Goal: Information Seeking & Learning: Learn about a topic

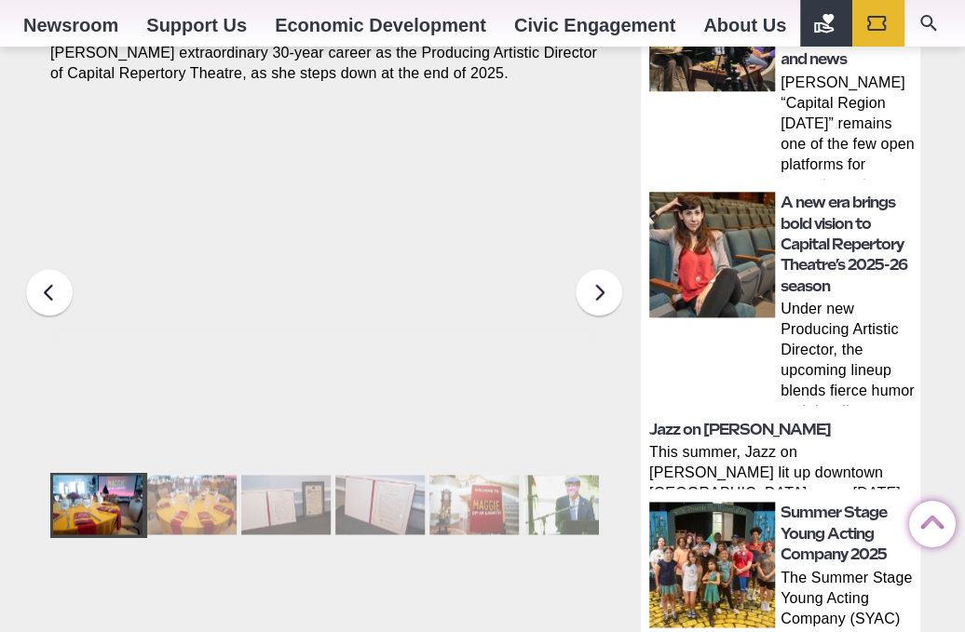
scroll to position [749, 0]
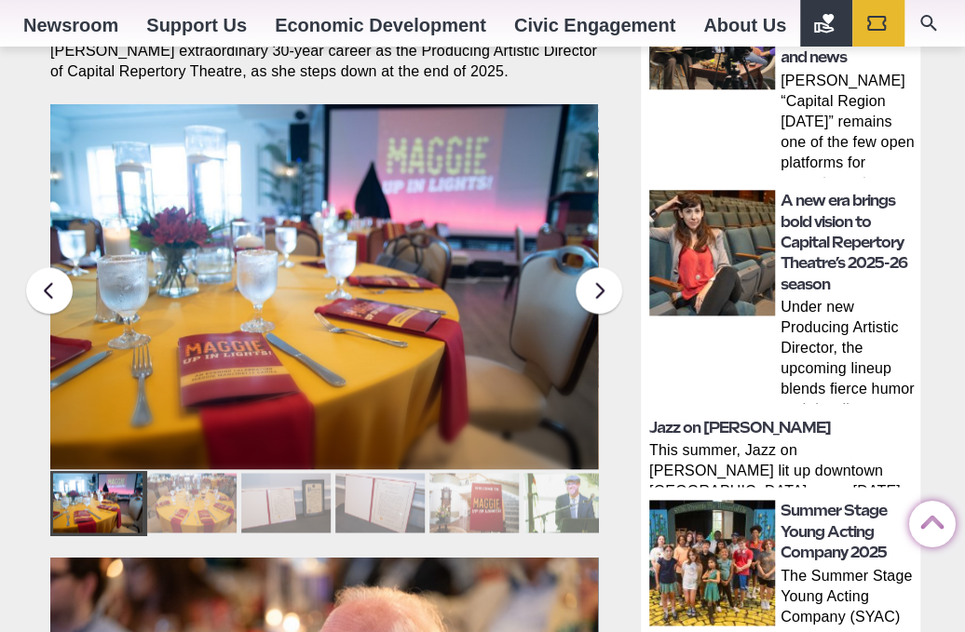
click at [197, 473] on div at bounding box center [191, 503] width 89 height 60
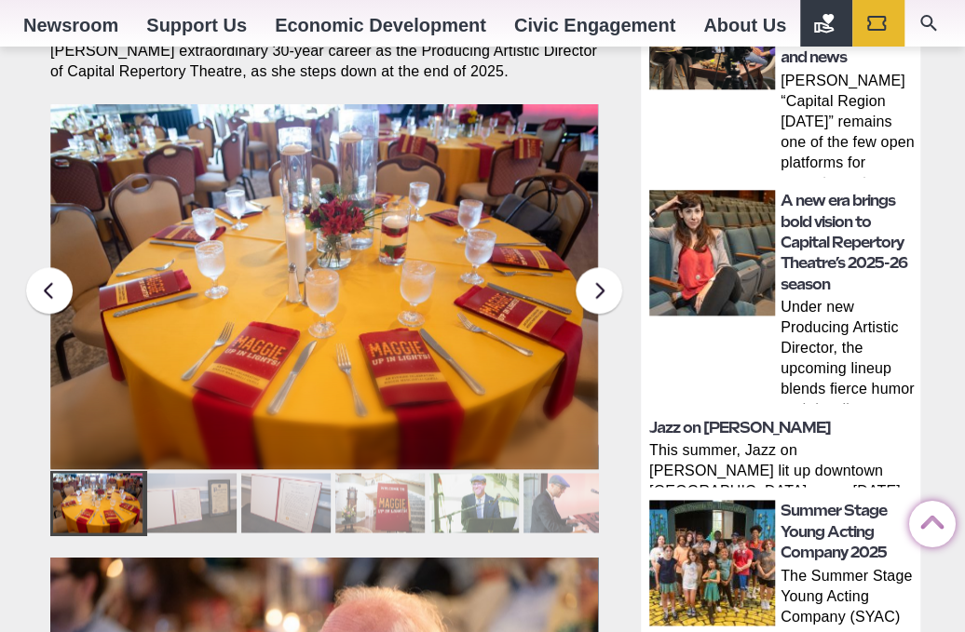
scroll to position [0, 0]
click at [197, 474] on div at bounding box center [191, 503] width 89 height 60
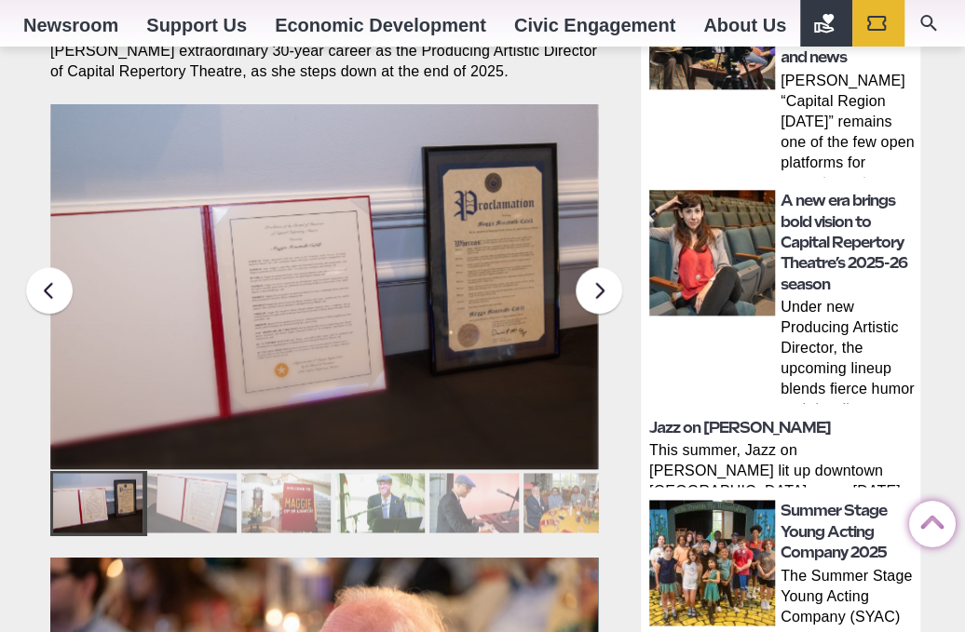
click at [204, 473] on div at bounding box center [191, 503] width 89 height 60
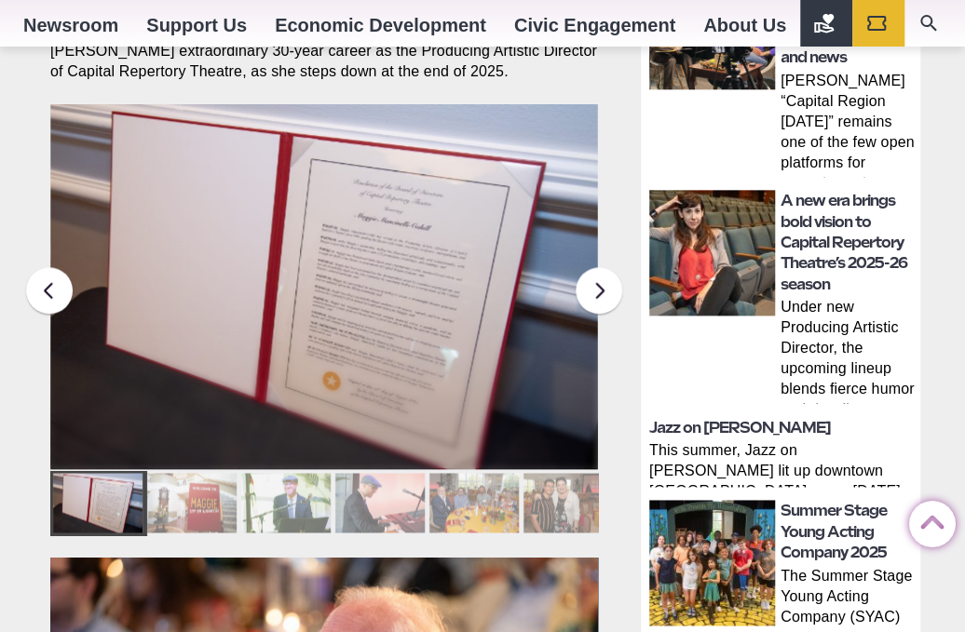
click at [210, 473] on div at bounding box center [191, 503] width 89 height 60
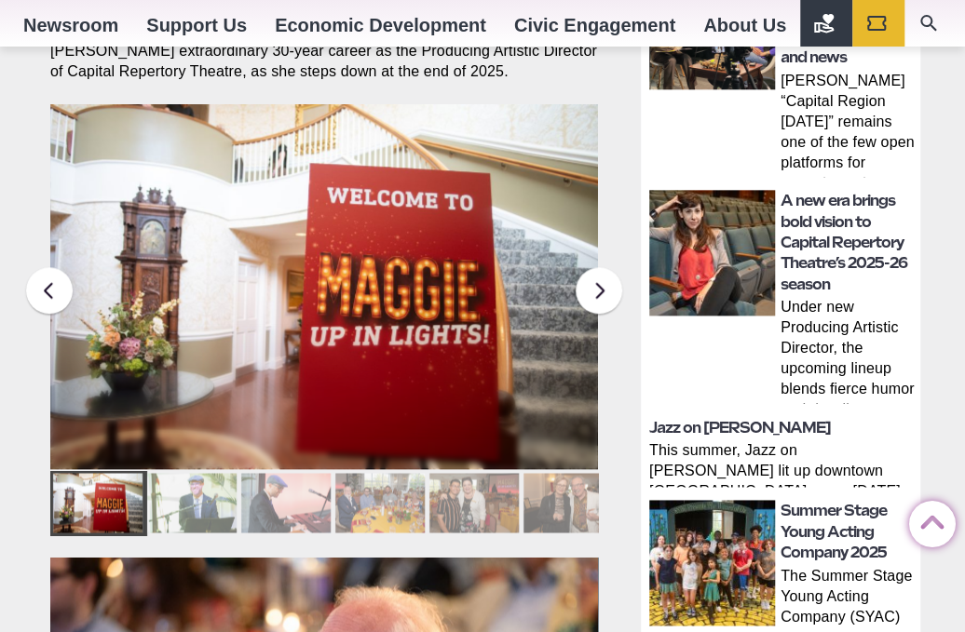
click at [217, 473] on div at bounding box center [191, 503] width 89 height 60
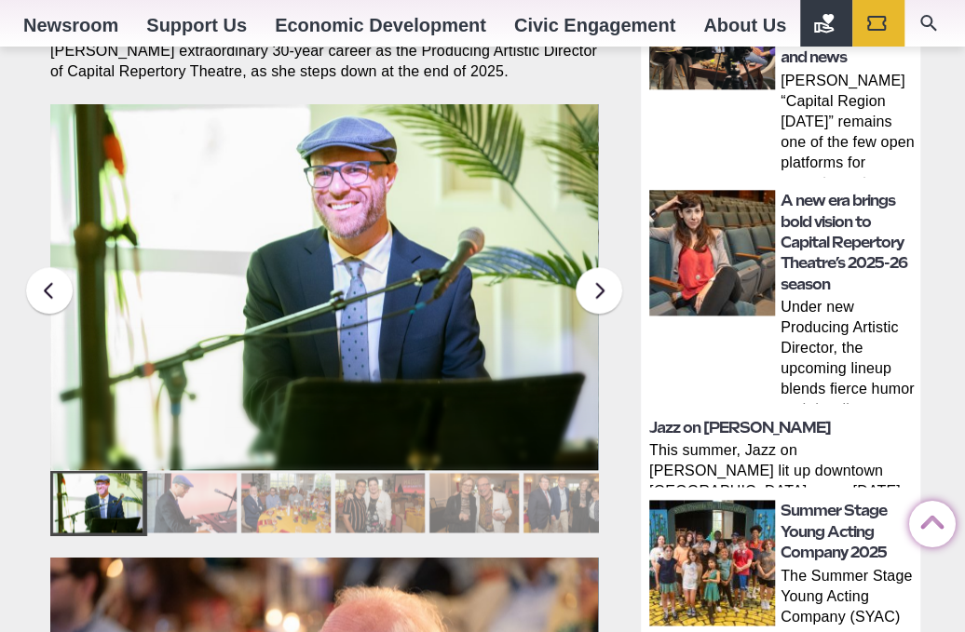
click at [192, 473] on div at bounding box center [191, 503] width 89 height 60
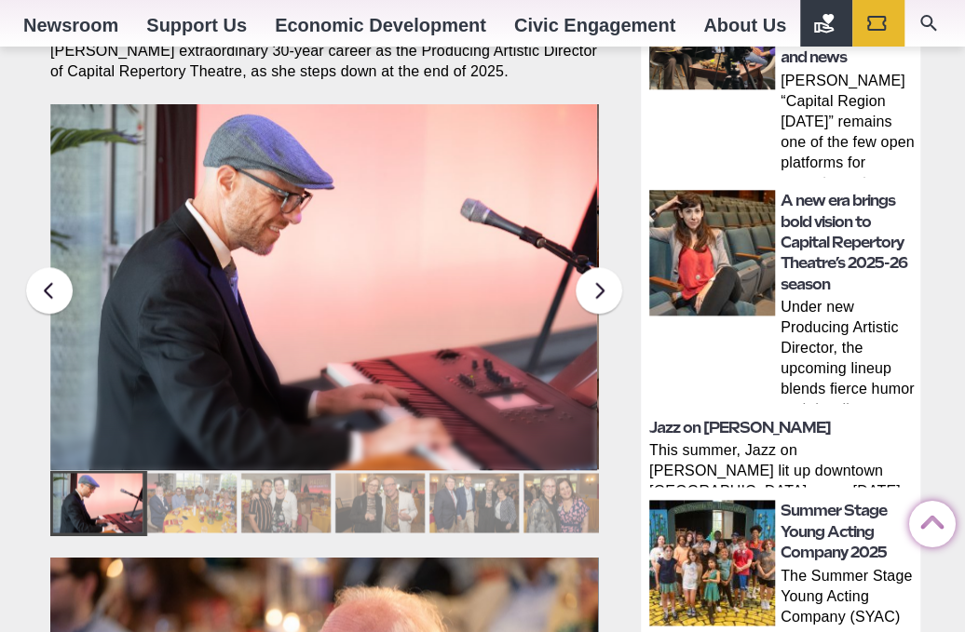
click at [192, 473] on div at bounding box center [191, 503] width 89 height 60
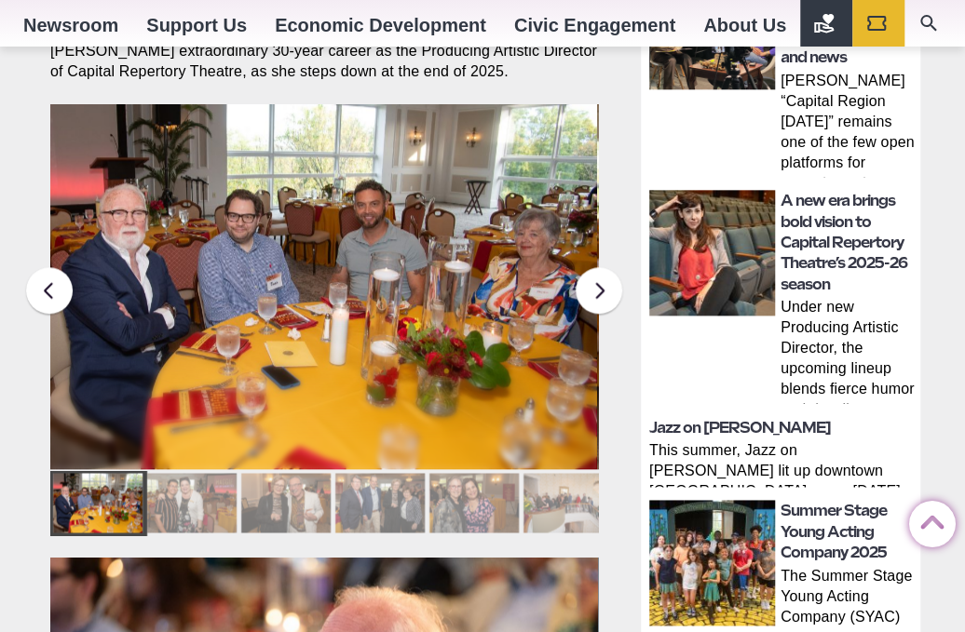
click at [192, 473] on div at bounding box center [191, 503] width 89 height 60
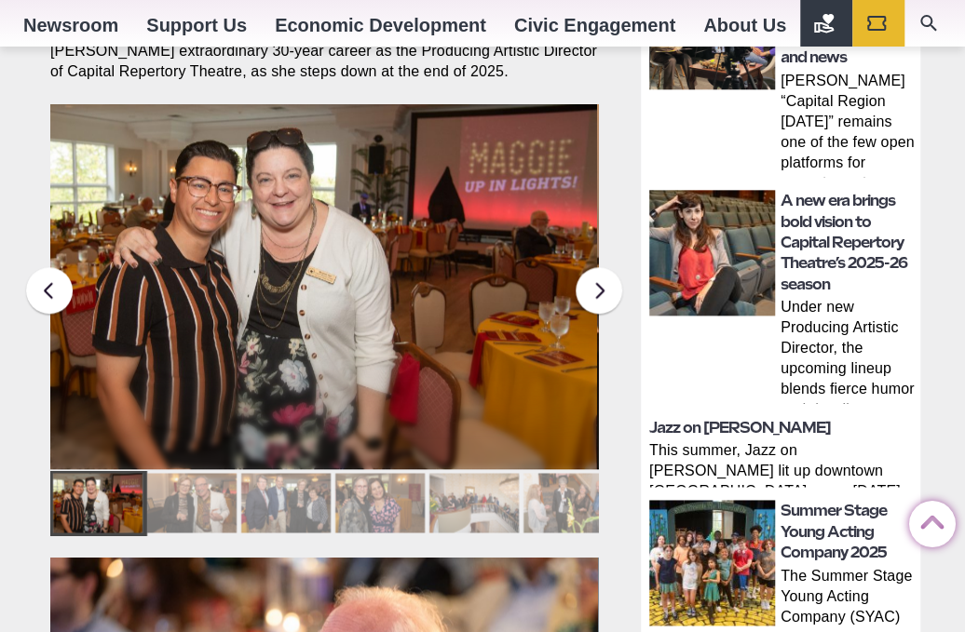
click at [192, 473] on div at bounding box center [191, 503] width 89 height 60
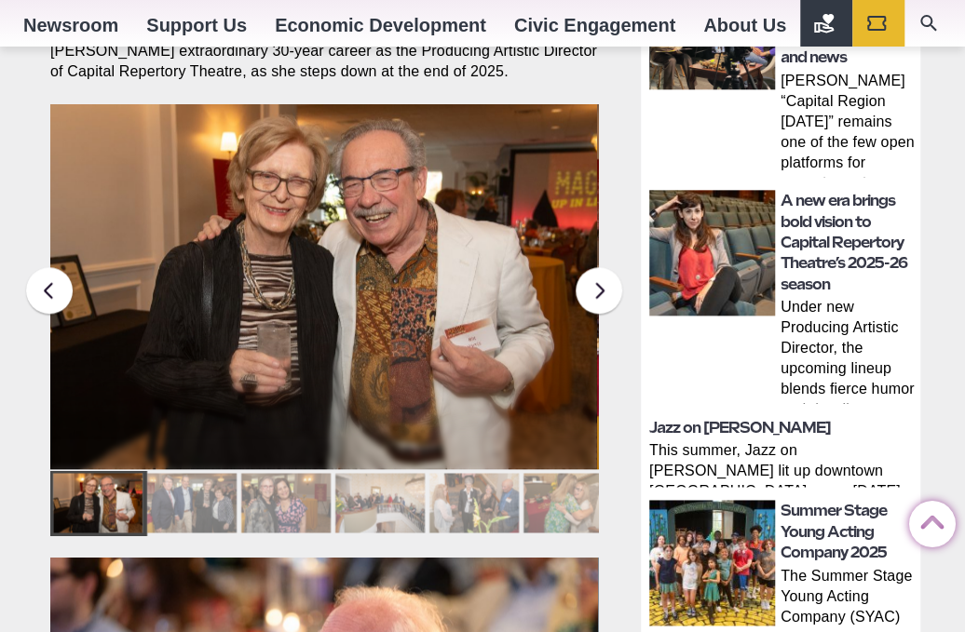
click at [192, 473] on div at bounding box center [191, 503] width 89 height 60
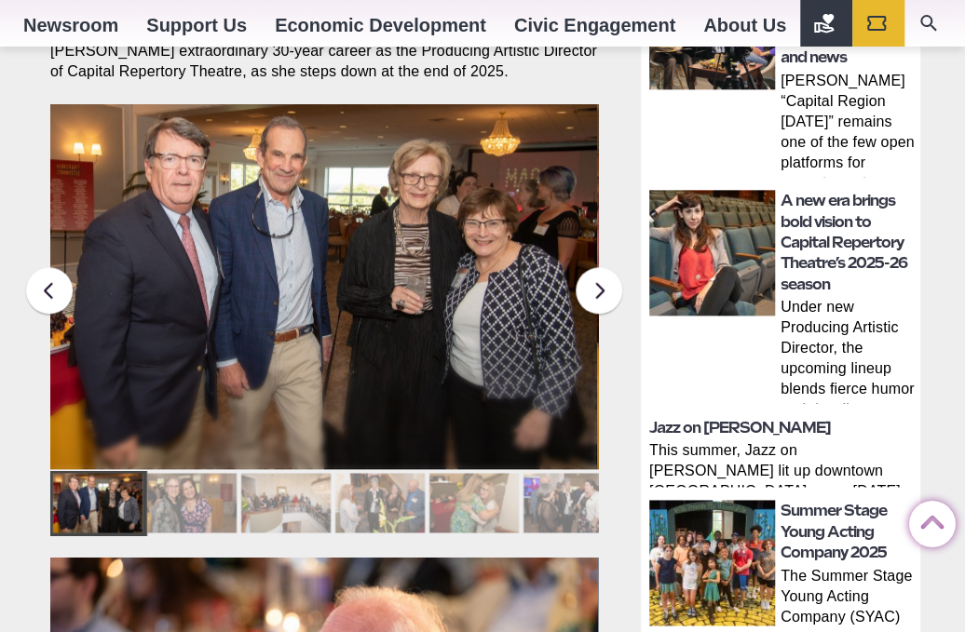
click at [192, 473] on div at bounding box center [191, 503] width 89 height 60
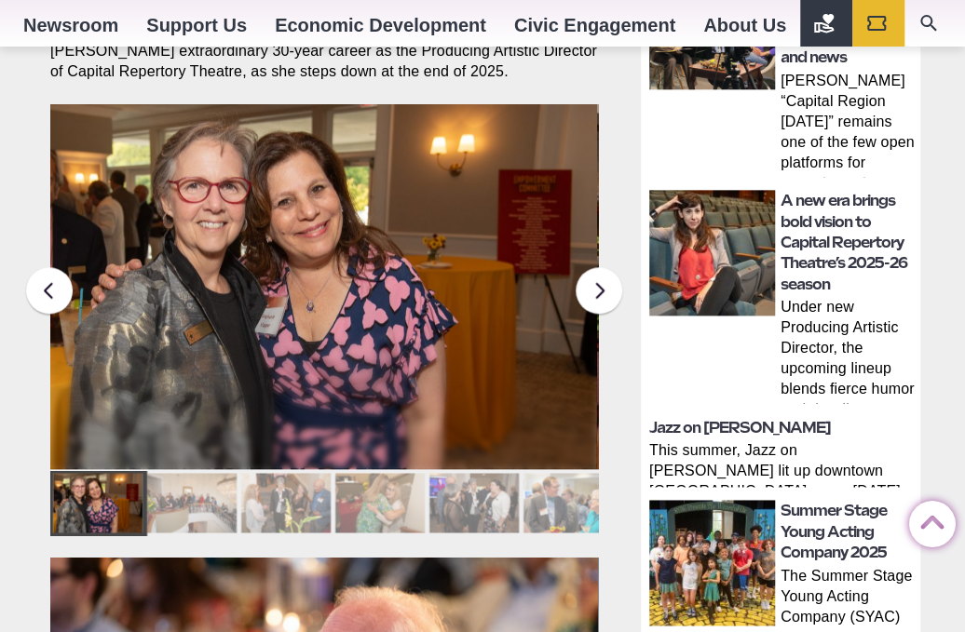
click at [192, 473] on div at bounding box center [191, 503] width 89 height 60
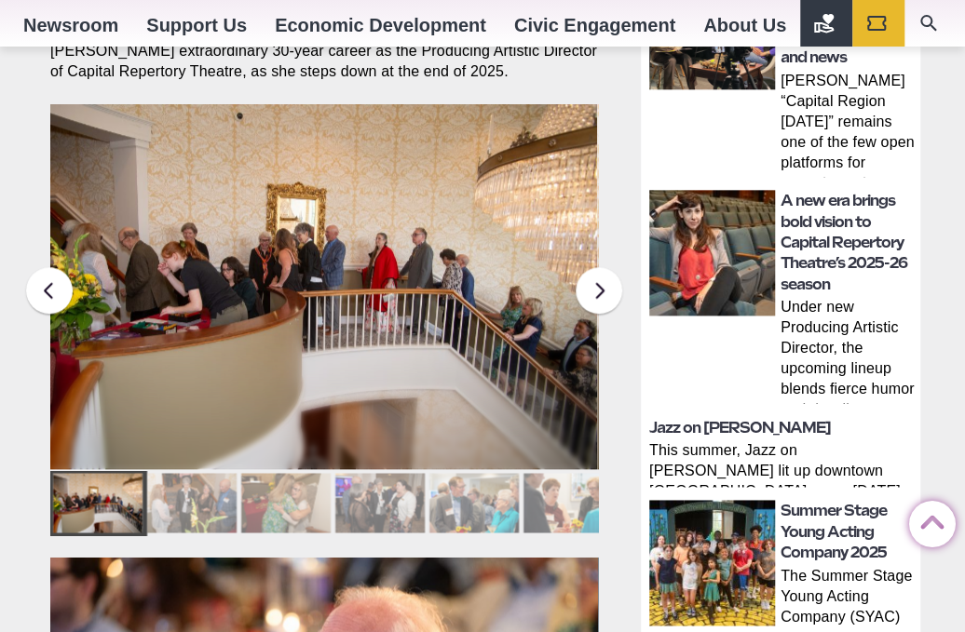
click at [192, 473] on div at bounding box center [191, 503] width 89 height 60
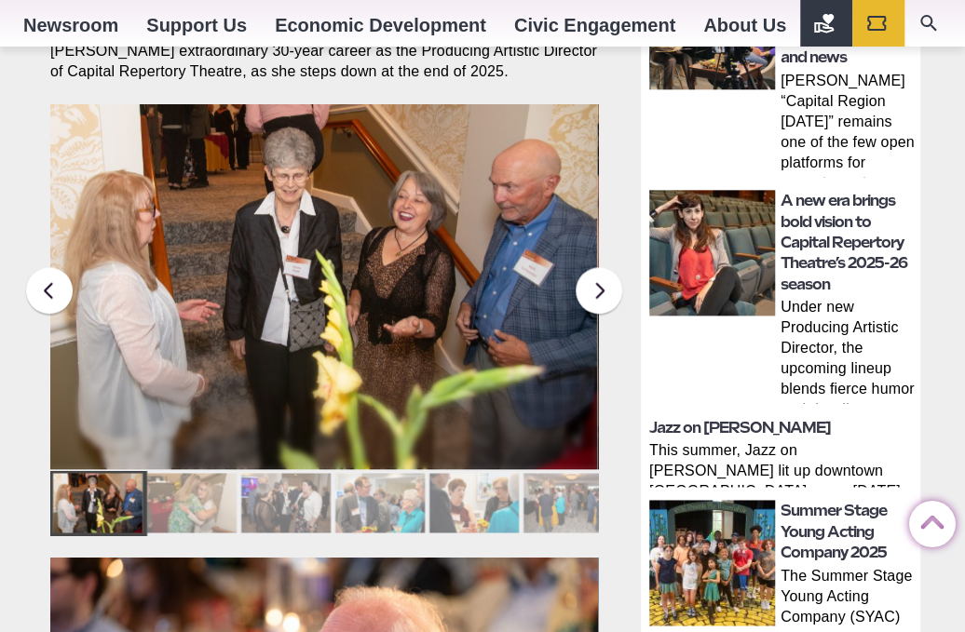
click at [192, 473] on div at bounding box center [191, 503] width 89 height 60
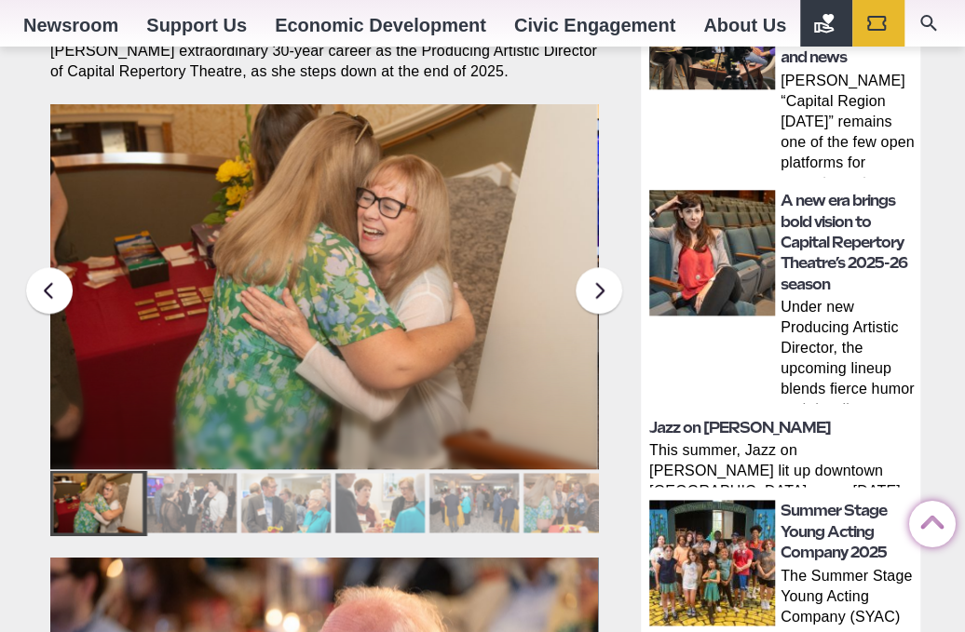
click at [193, 473] on div at bounding box center [191, 503] width 89 height 60
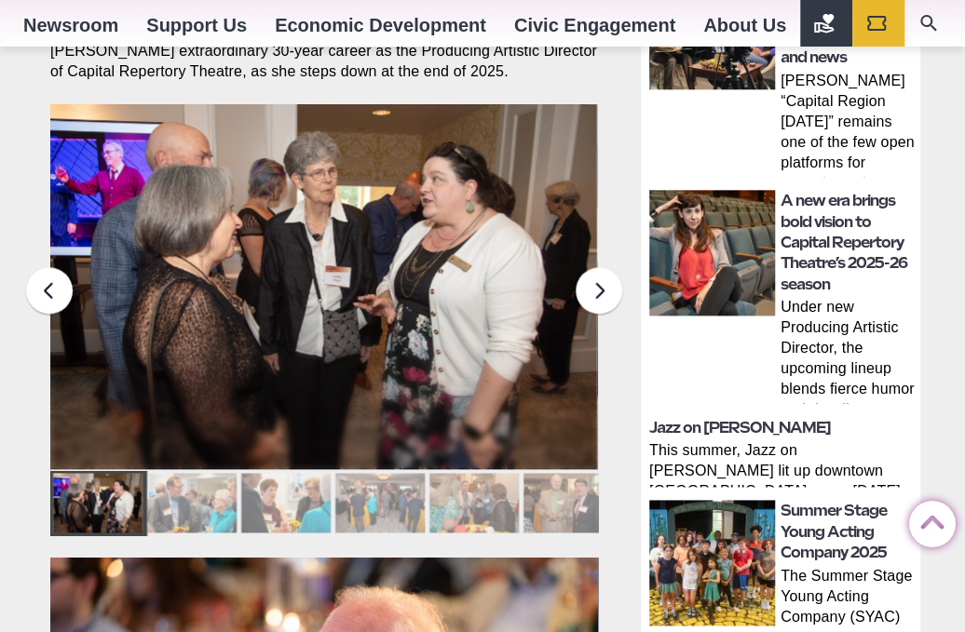
click at [193, 473] on div at bounding box center [191, 503] width 89 height 60
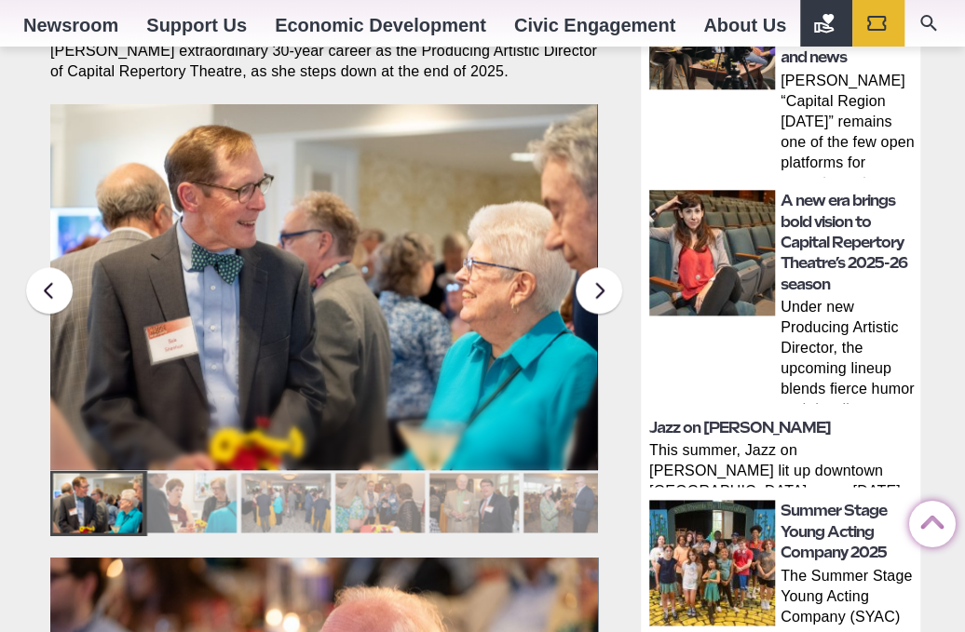
click at [193, 473] on div at bounding box center [191, 503] width 89 height 60
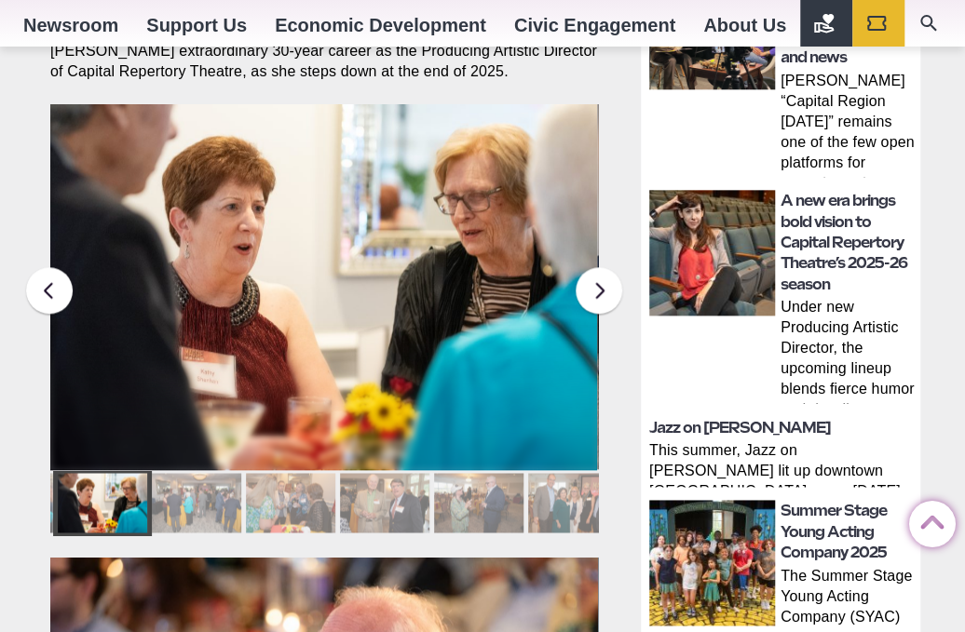
click at [193, 473] on div at bounding box center [196, 503] width 89 height 60
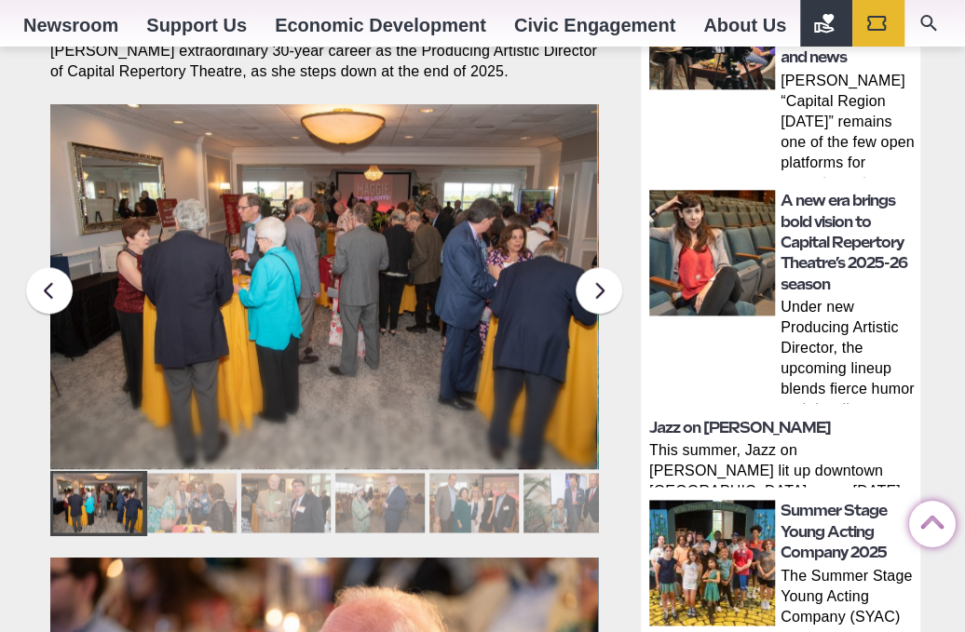
click at [193, 473] on div at bounding box center [191, 503] width 89 height 60
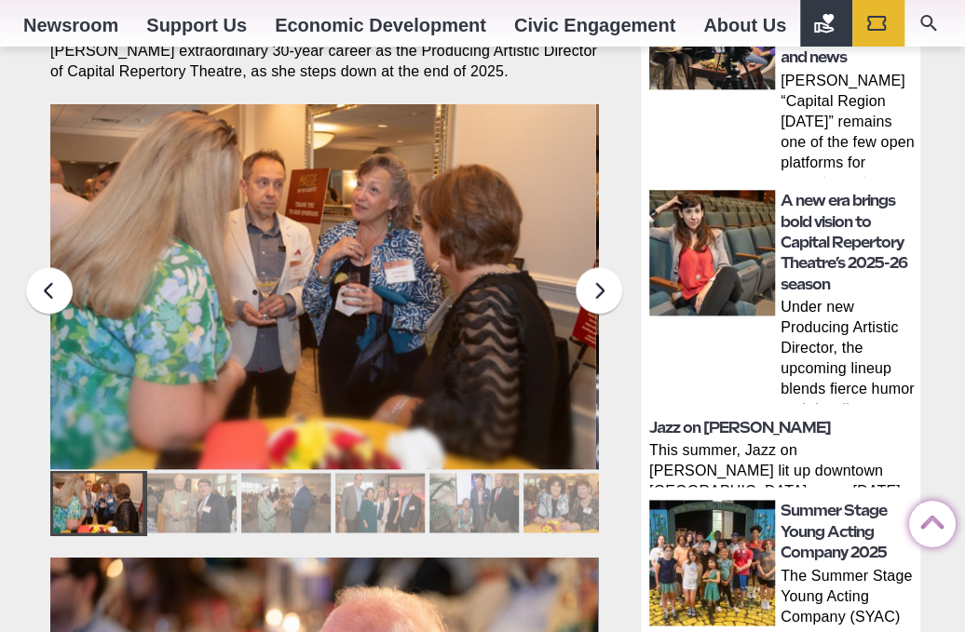
click at [193, 473] on div at bounding box center [191, 503] width 89 height 60
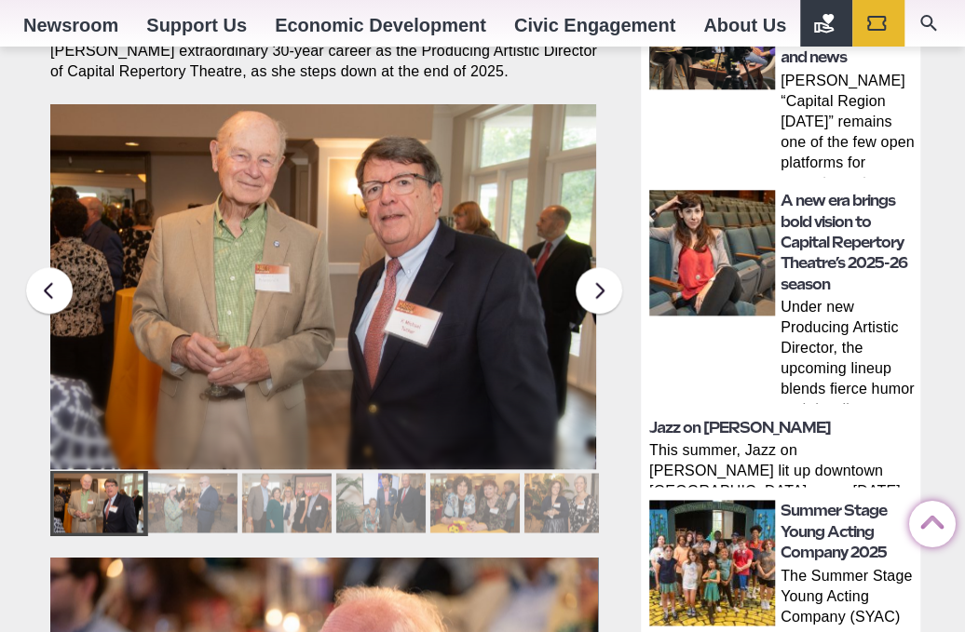
click at [193, 473] on div at bounding box center [191, 503] width 89 height 60
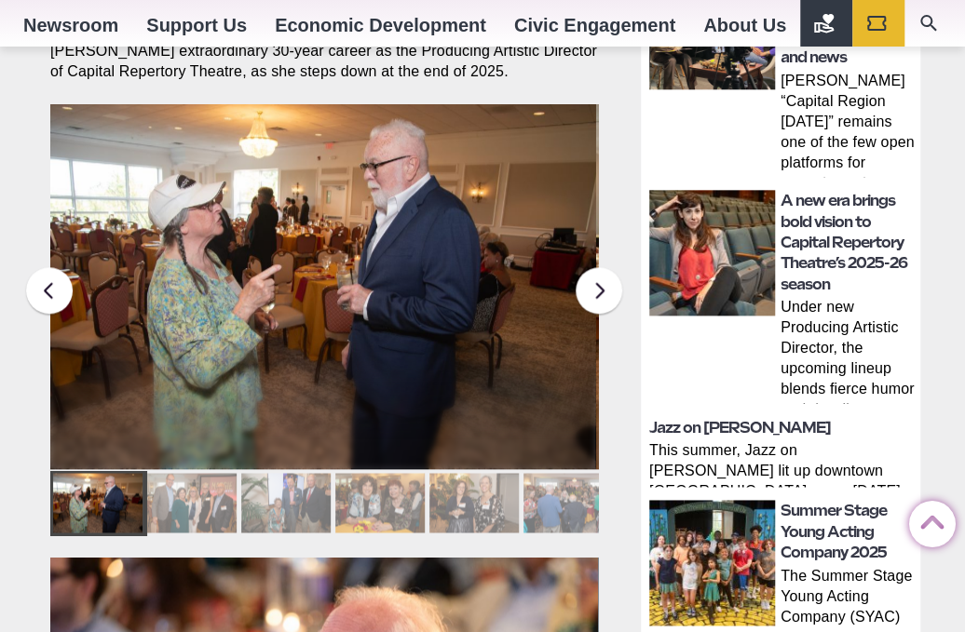
click at [193, 473] on div at bounding box center [191, 503] width 89 height 60
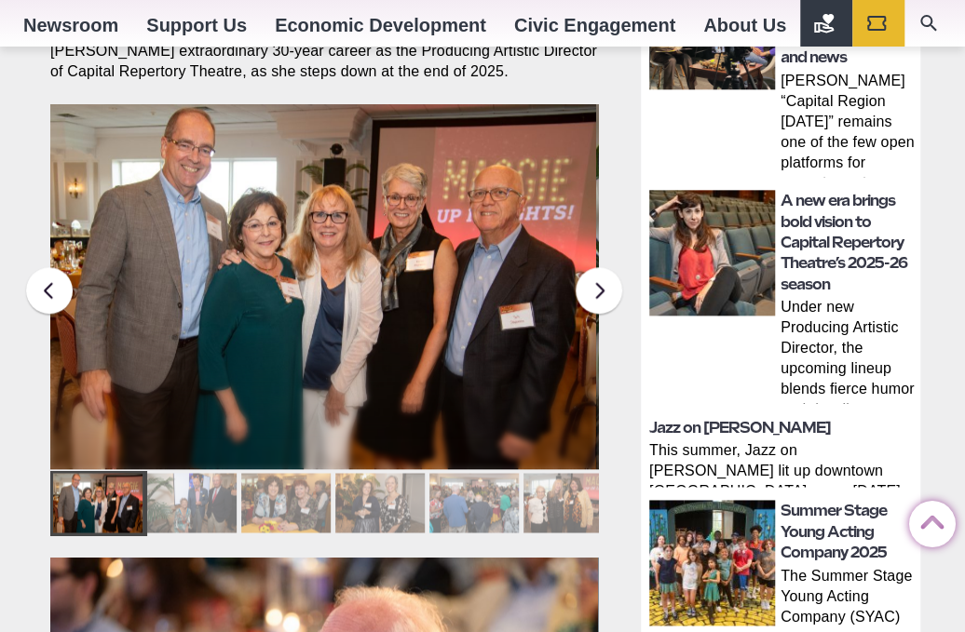
click at [193, 473] on div at bounding box center [191, 503] width 89 height 60
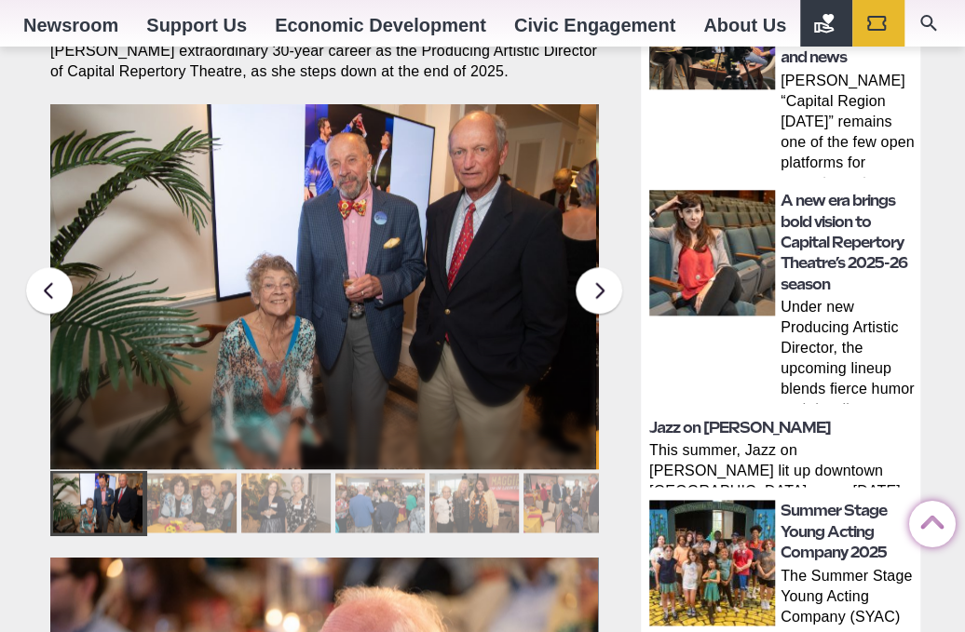
click at [193, 473] on div at bounding box center [191, 503] width 89 height 60
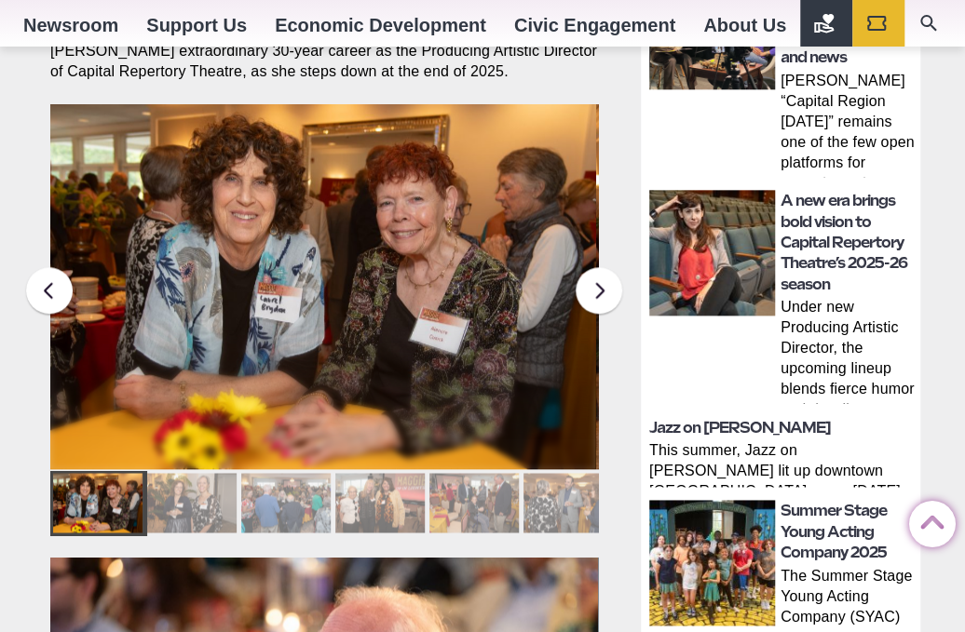
click at [193, 473] on div at bounding box center [191, 503] width 89 height 60
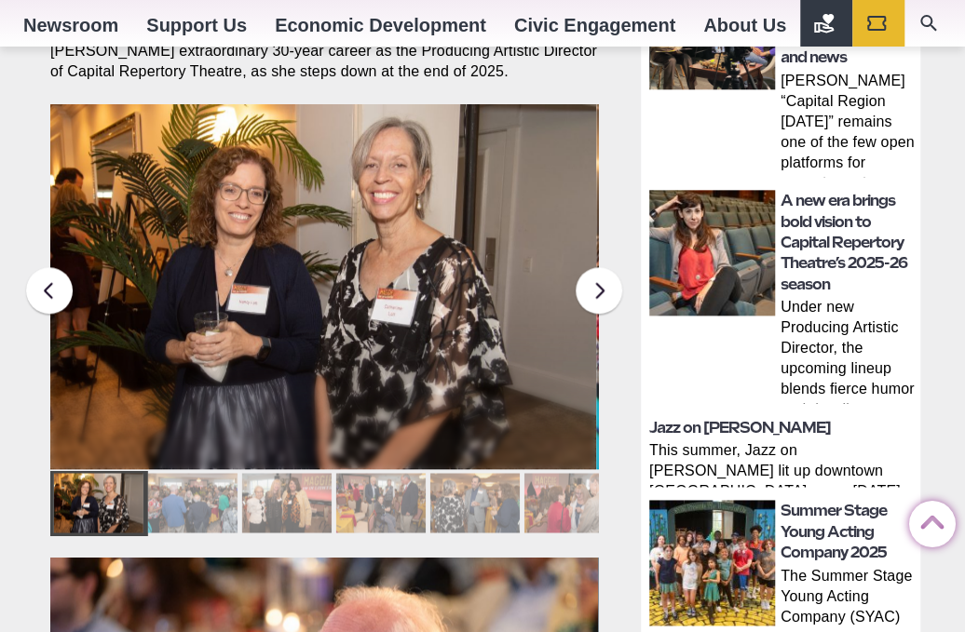
click at [193, 473] on div at bounding box center [191, 503] width 89 height 60
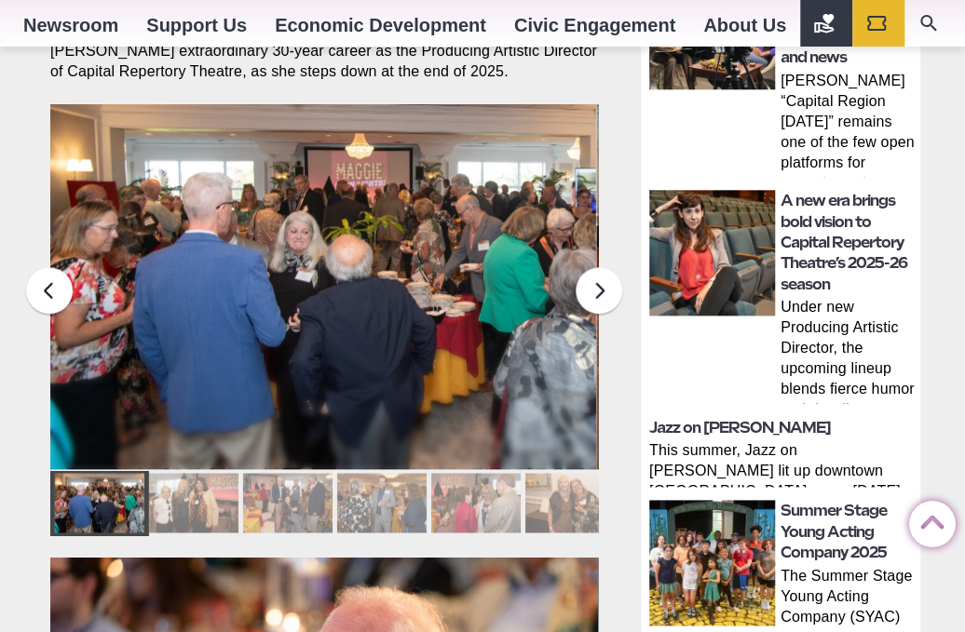
click at [193, 473] on div at bounding box center [192, 503] width 89 height 60
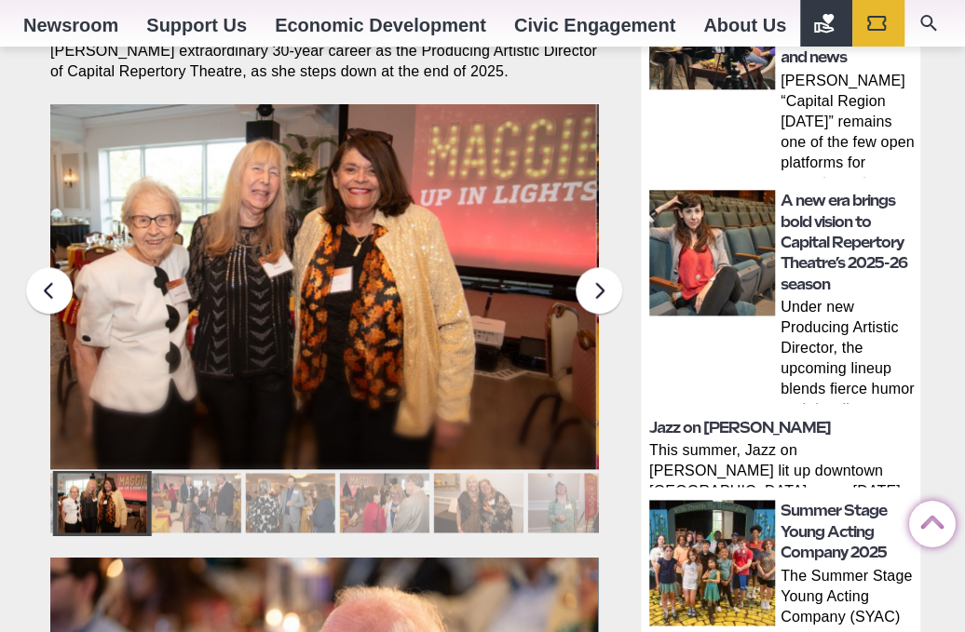
click at [193, 473] on div at bounding box center [195, 503] width 89 height 60
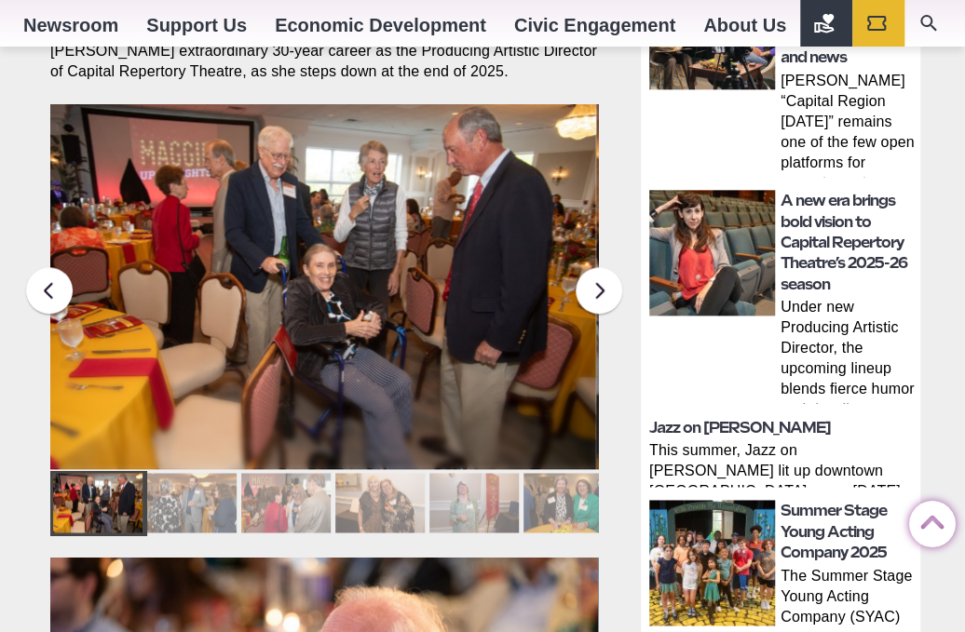
click at [193, 473] on div at bounding box center [191, 503] width 89 height 60
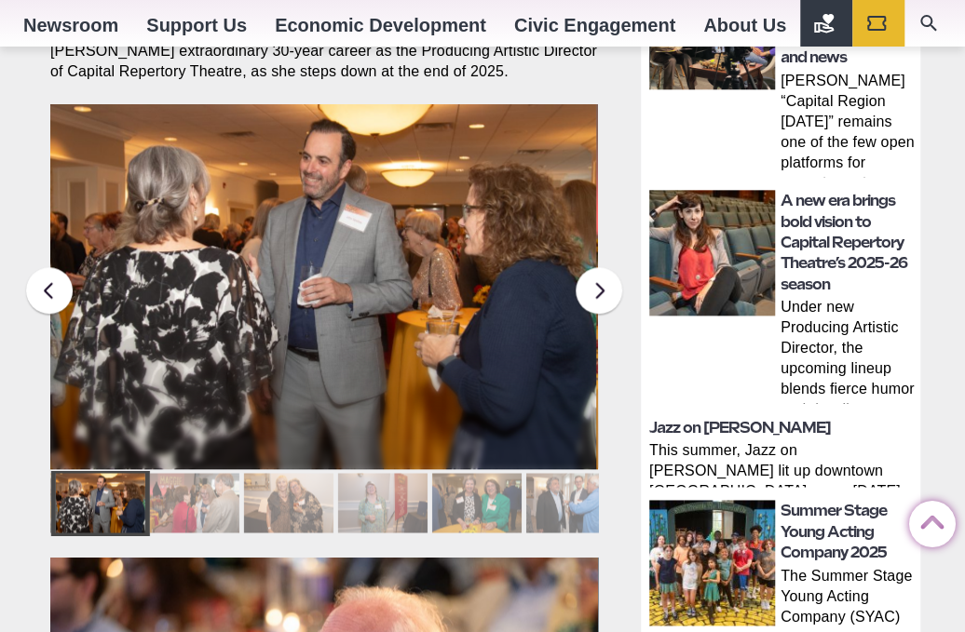
click at [193, 473] on div at bounding box center [193, 503] width 89 height 60
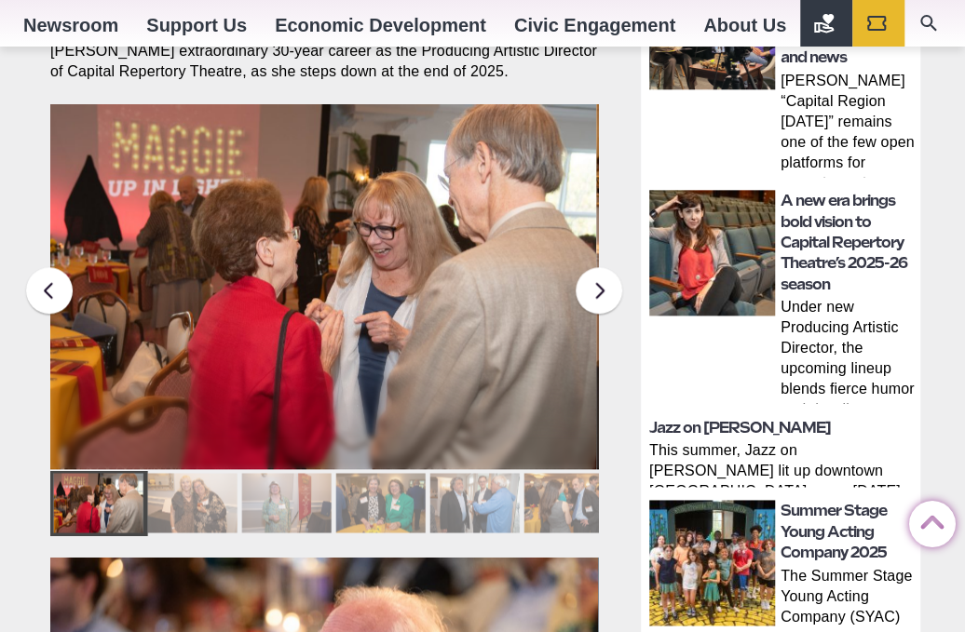
click at [193, 473] on div at bounding box center [191, 503] width 89 height 60
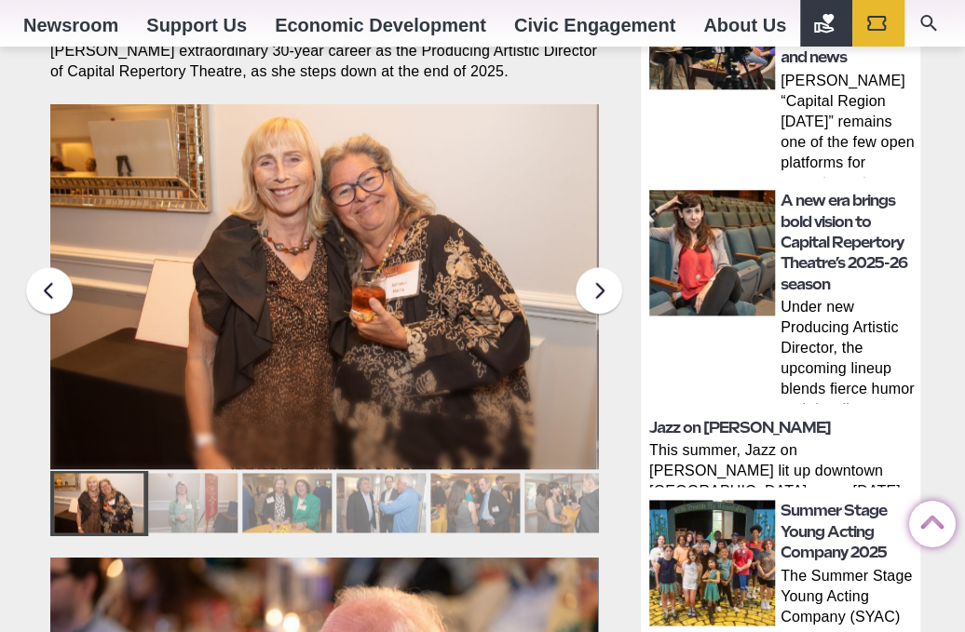
click at [193, 473] on div at bounding box center [192, 503] width 89 height 60
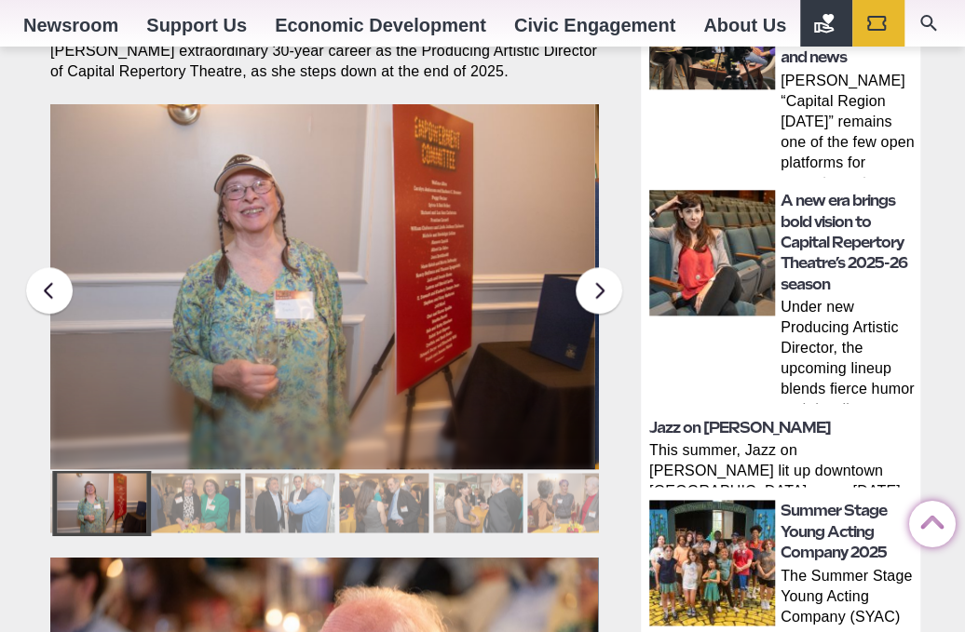
click at [193, 473] on div at bounding box center [195, 503] width 89 height 60
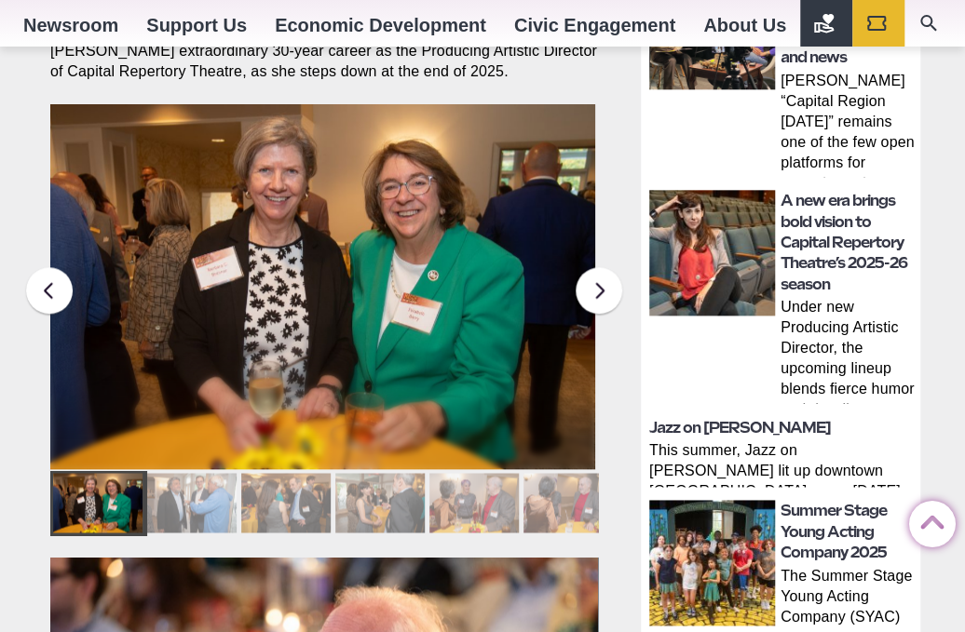
click at [193, 473] on div at bounding box center [191, 503] width 89 height 60
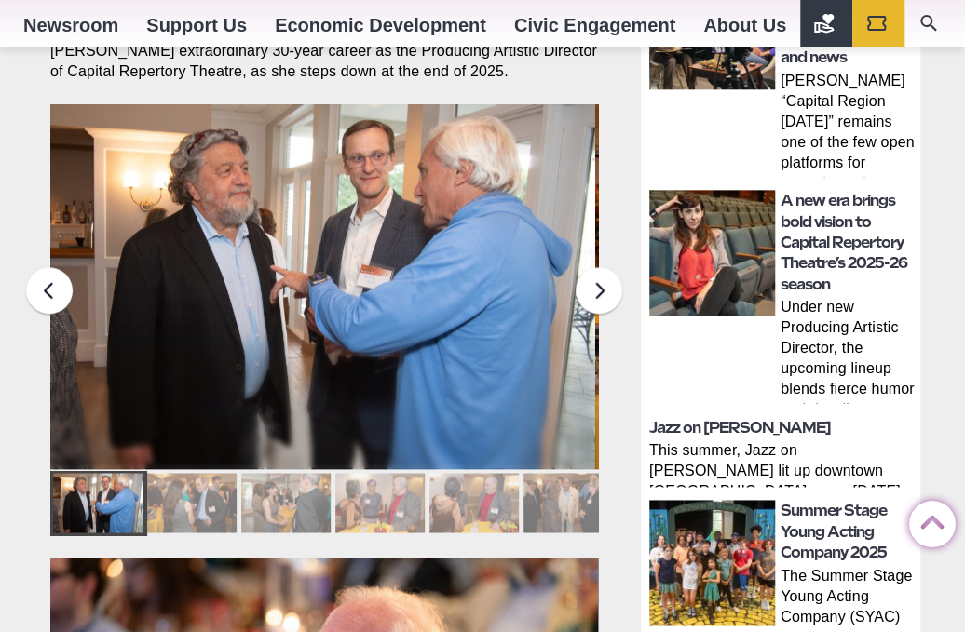
click at [193, 473] on div at bounding box center [191, 503] width 89 height 60
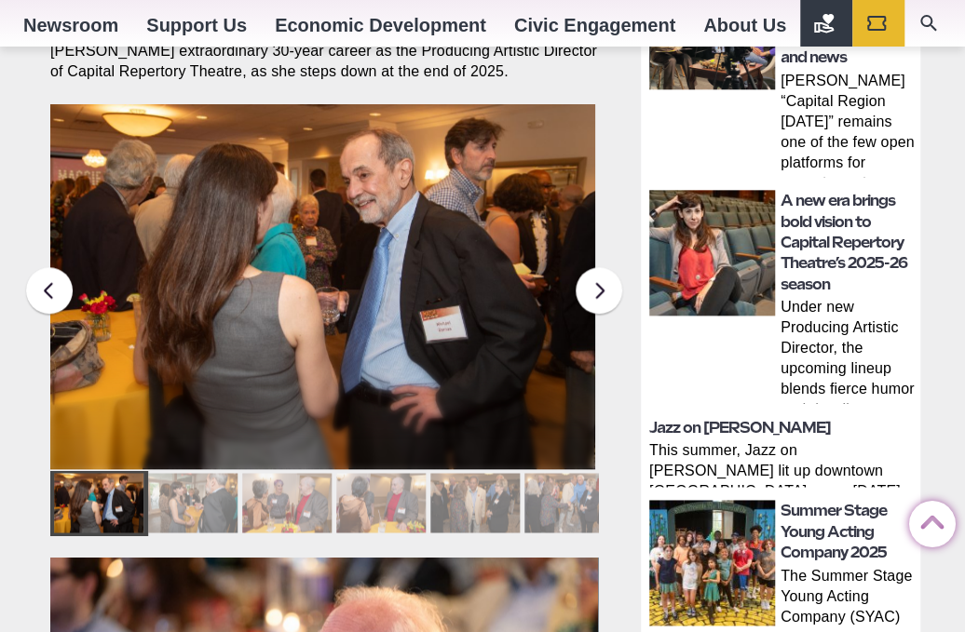
click at [193, 473] on div at bounding box center [192, 503] width 89 height 60
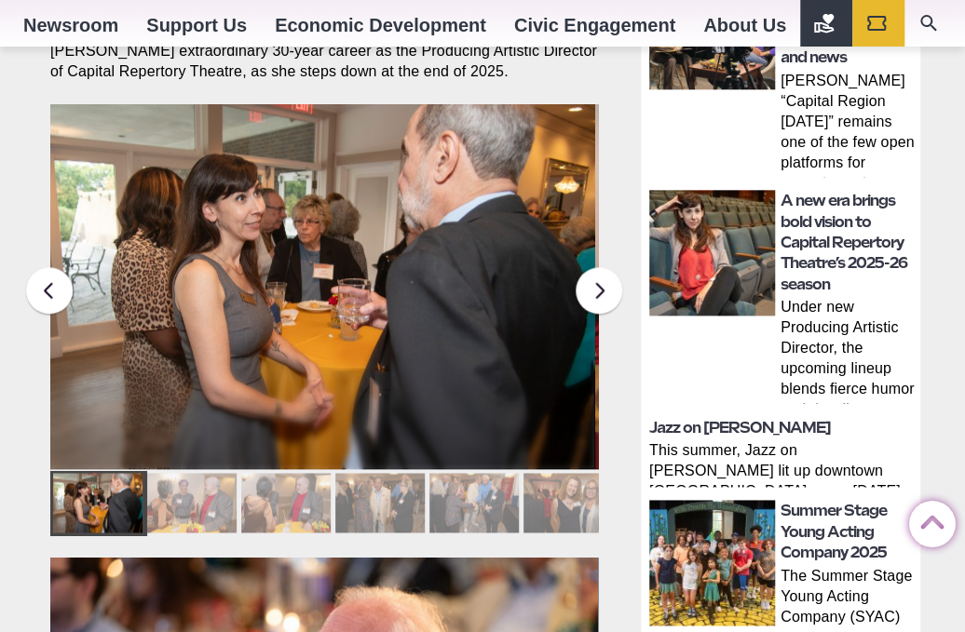
click at [193, 473] on div at bounding box center [191, 503] width 89 height 60
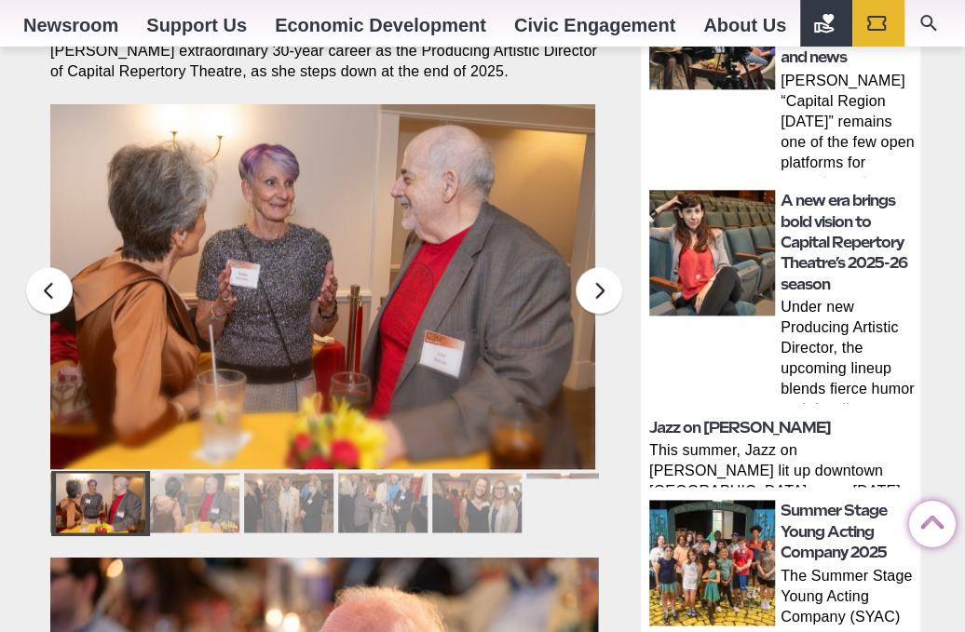
click at [193, 473] on div at bounding box center [194, 503] width 89 height 60
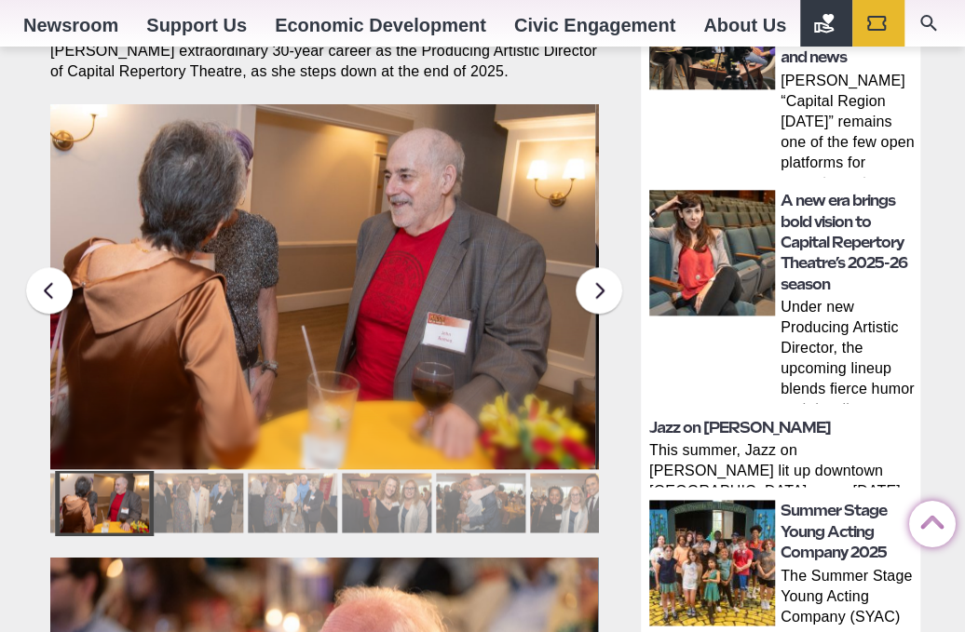
click at [197, 473] on div at bounding box center [198, 503] width 89 height 60
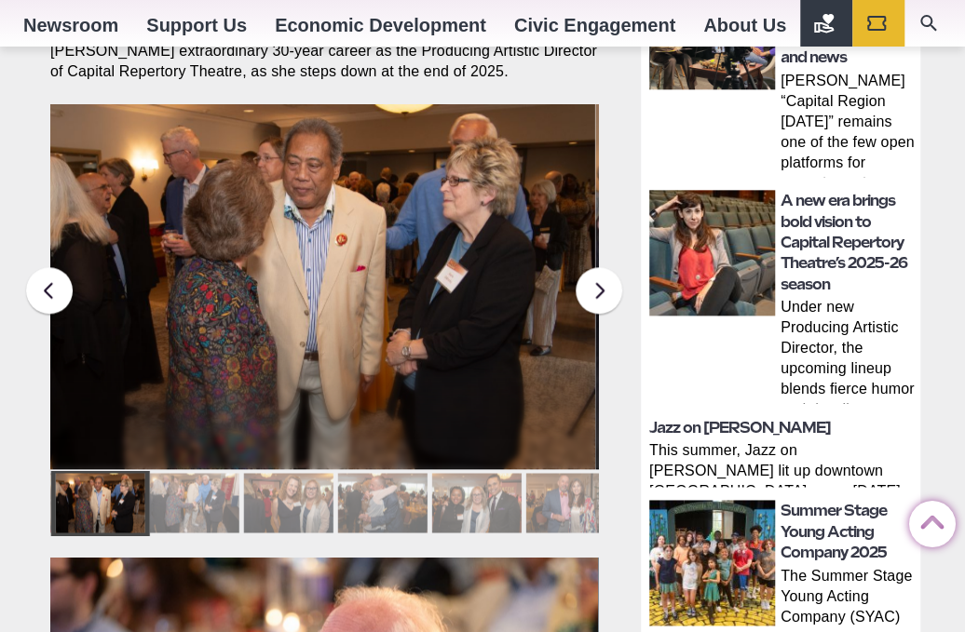
click at [197, 473] on div at bounding box center [193, 503] width 89 height 60
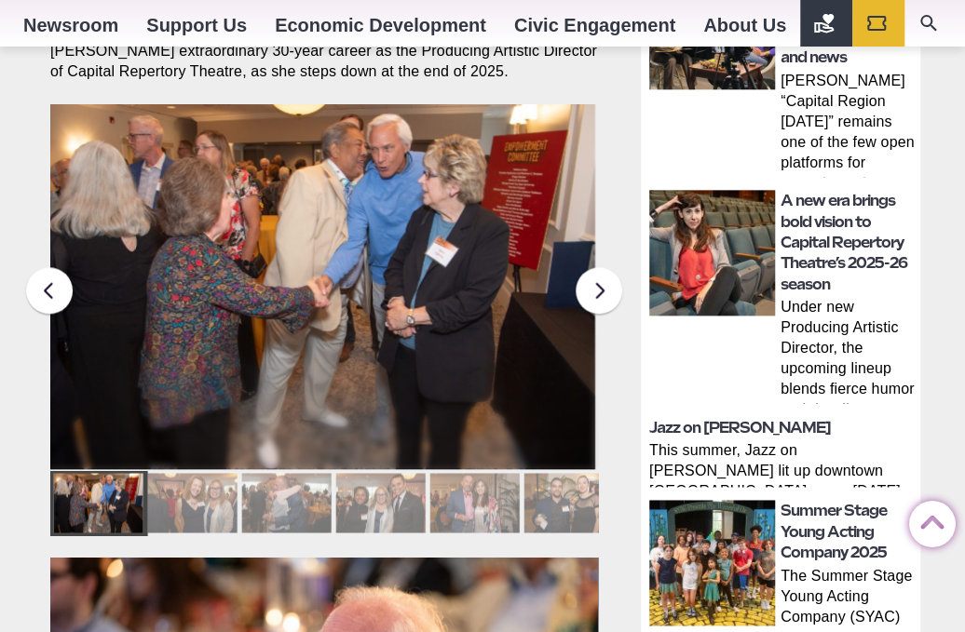
click at [197, 473] on div at bounding box center [191, 503] width 89 height 60
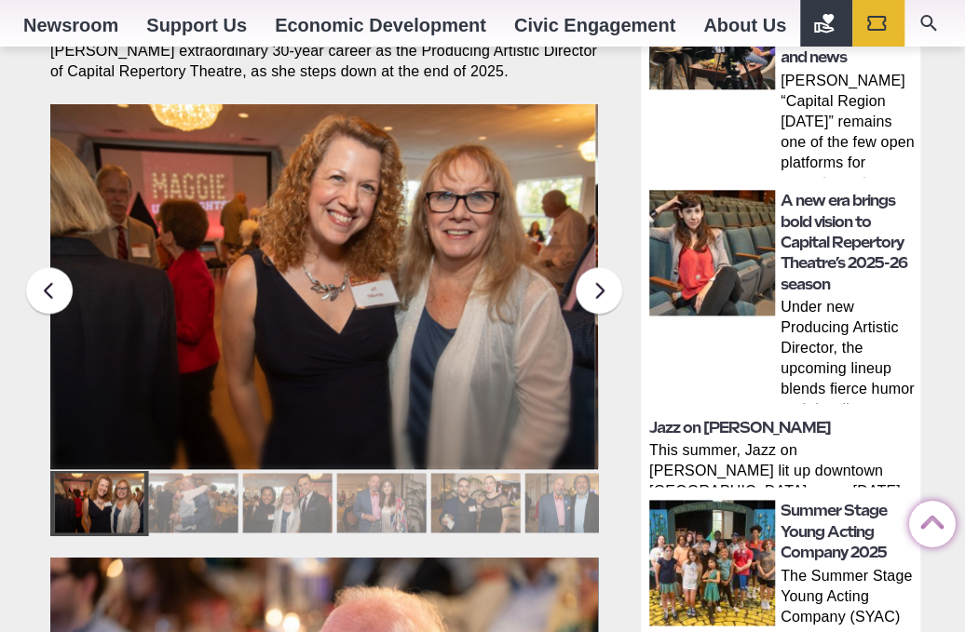
click at [197, 473] on div at bounding box center [192, 503] width 89 height 60
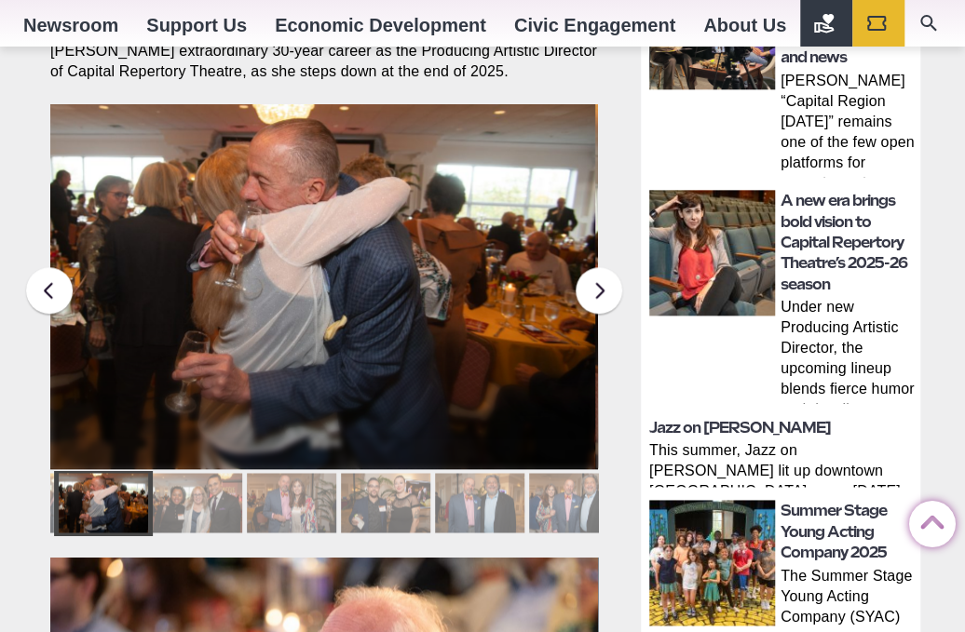
click at [197, 473] on div at bounding box center [197, 503] width 89 height 60
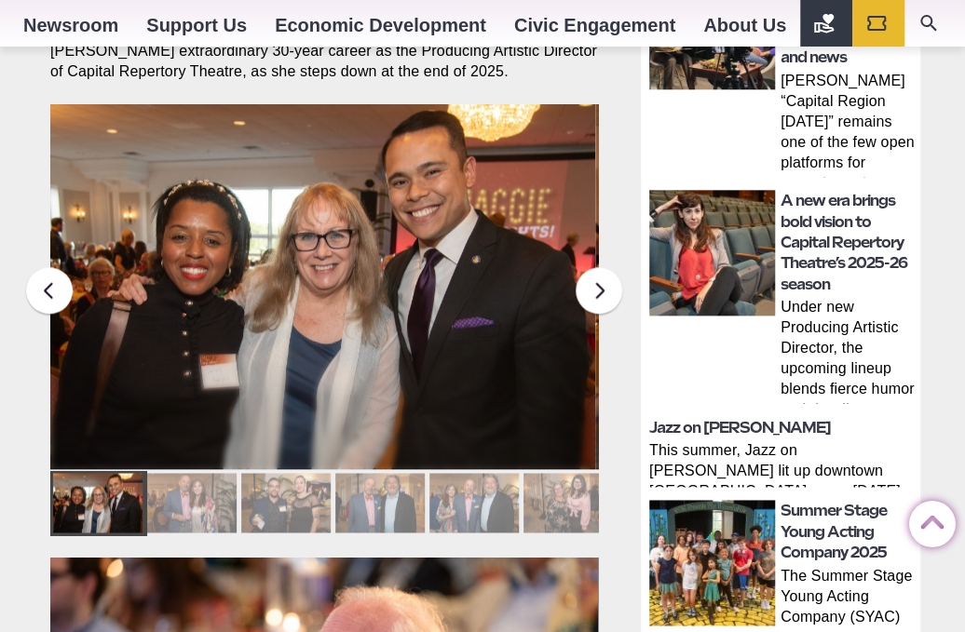
click at [197, 473] on div at bounding box center [191, 503] width 89 height 60
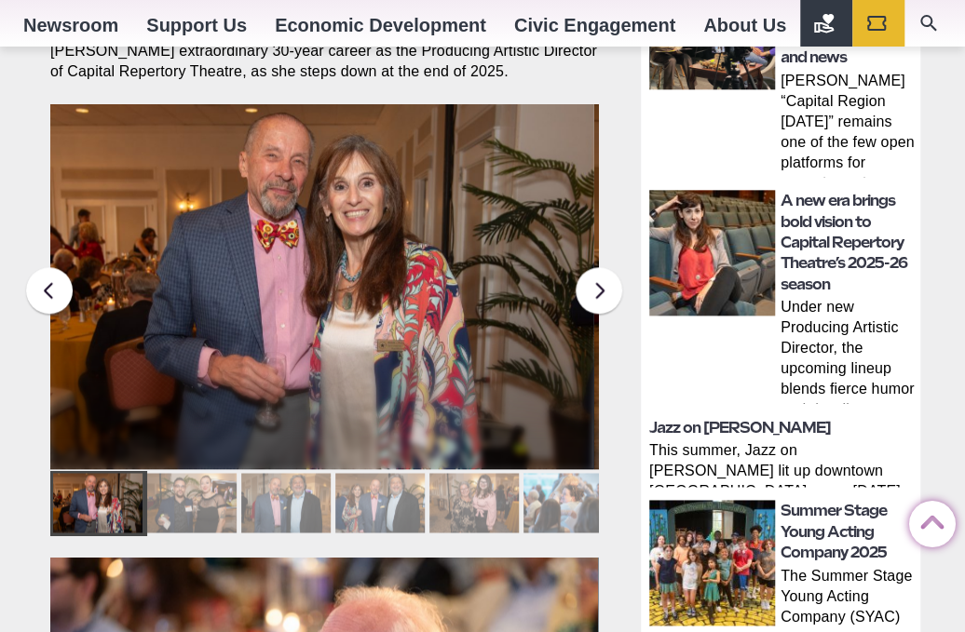
click at [197, 473] on div at bounding box center [191, 503] width 89 height 60
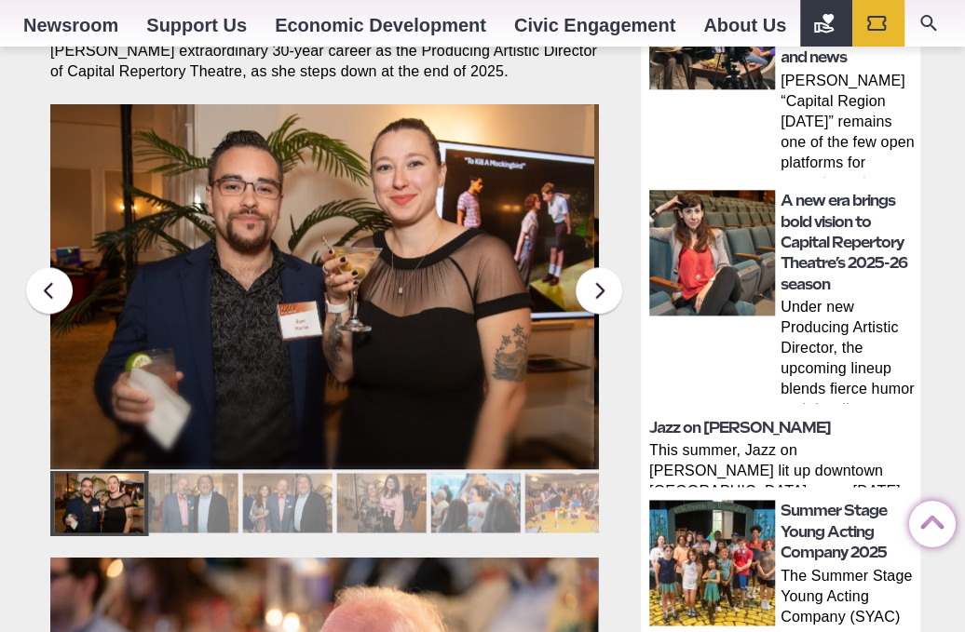
click at [197, 473] on div at bounding box center [192, 503] width 89 height 60
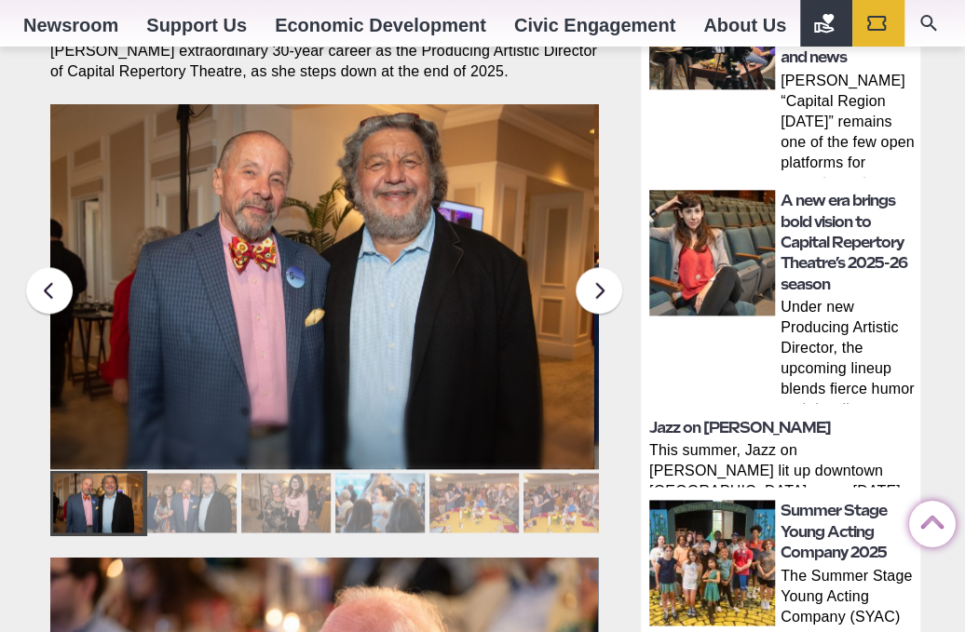
click at [197, 473] on div at bounding box center [191, 503] width 89 height 60
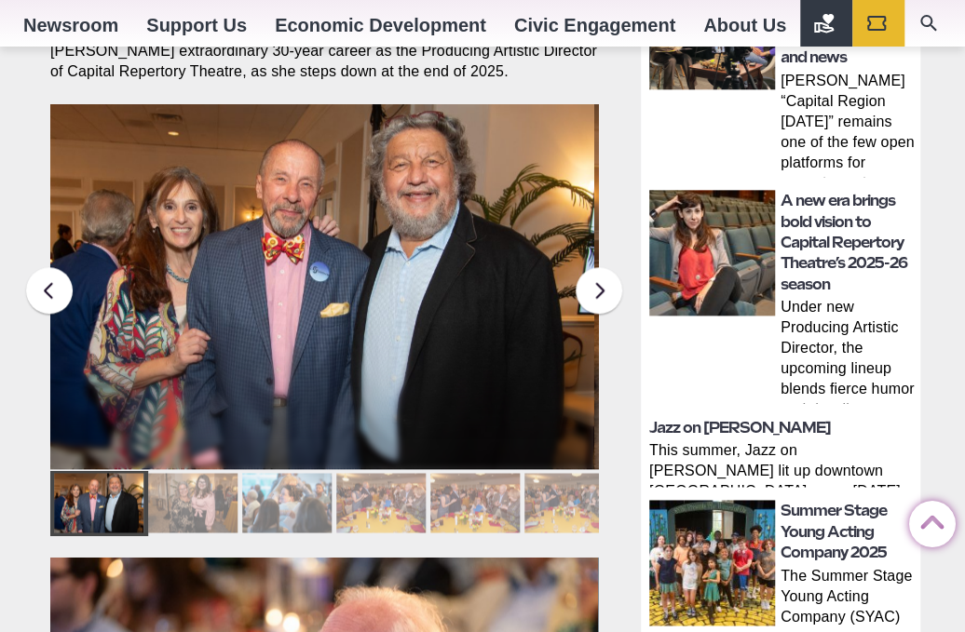
click at [197, 473] on div at bounding box center [192, 503] width 89 height 60
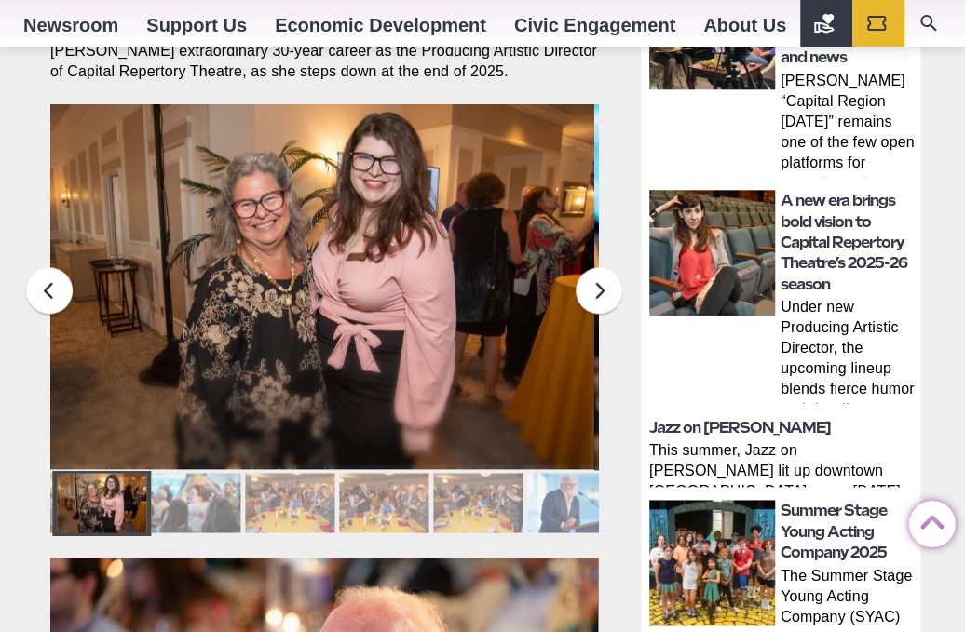
click at [197, 473] on div at bounding box center [195, 503] width 89 height 60
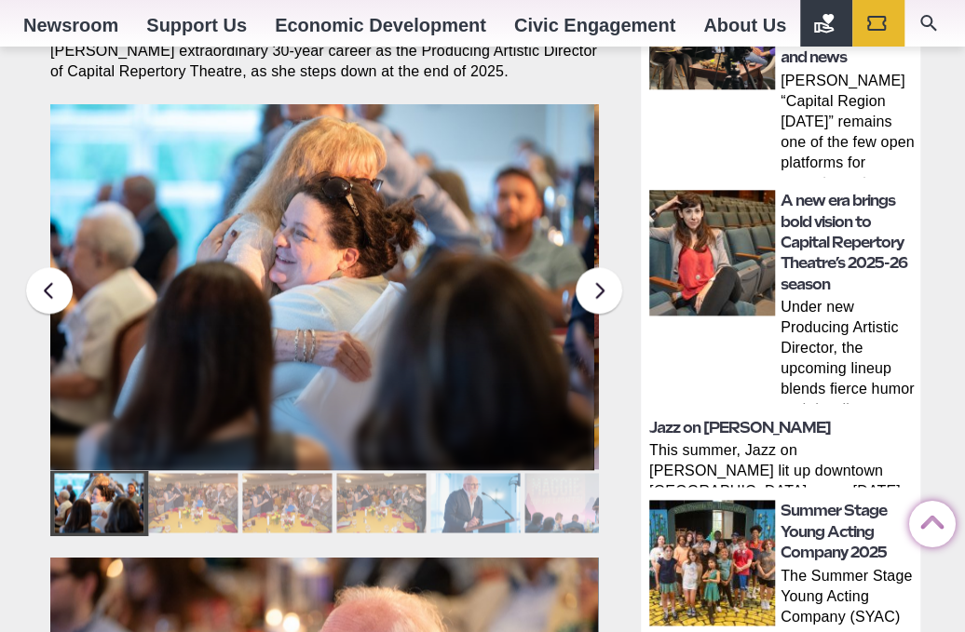
click at [195, 473] on div at bounding box center [192, 503] width 89 height 60
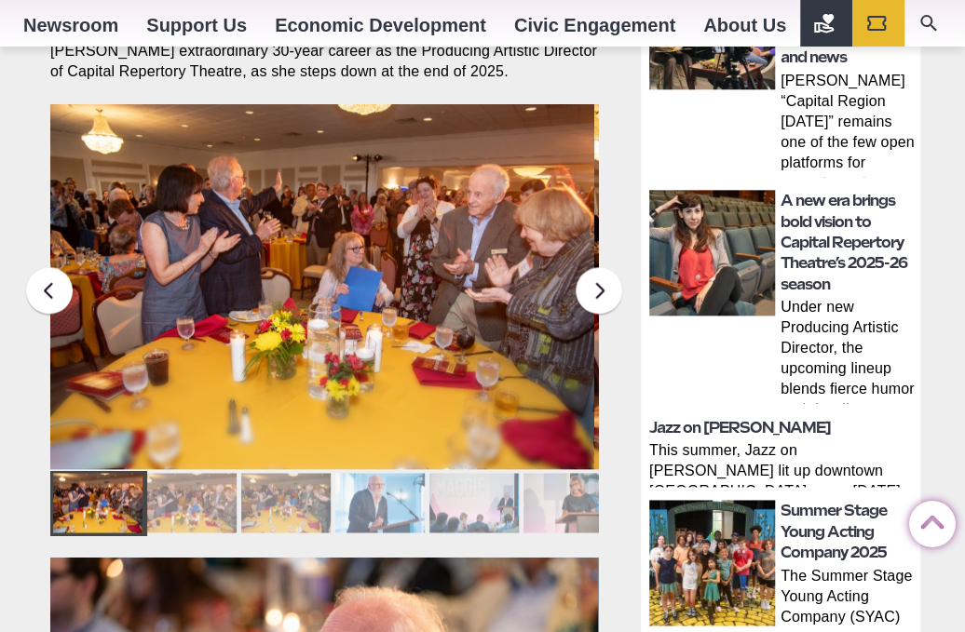
click at [195, 473] on div at bounding box center [191, 503] width 89 height 60
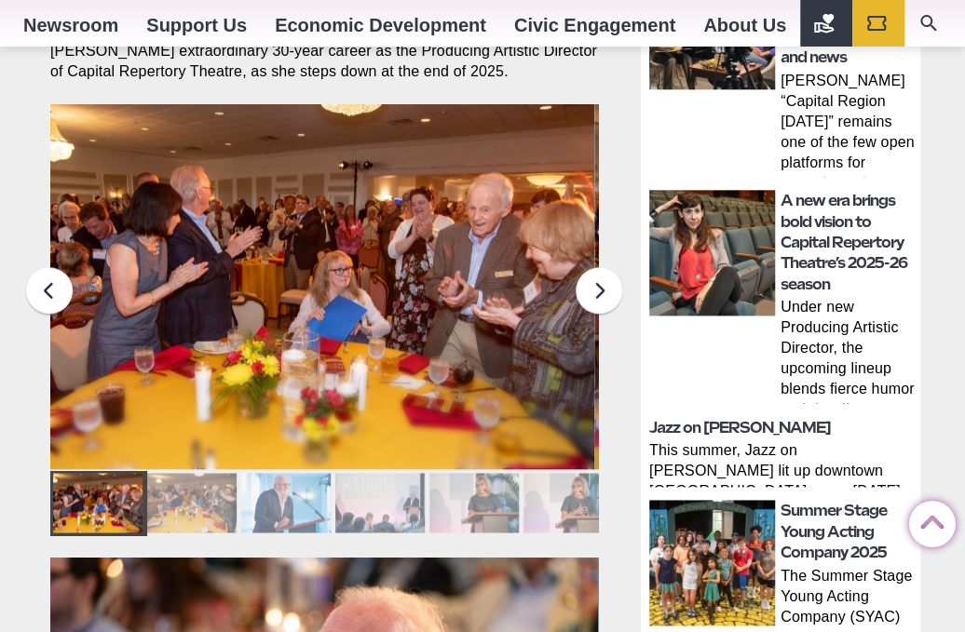
click at [195, 473] on div at bounding box center [191, 503] width 89 height 60
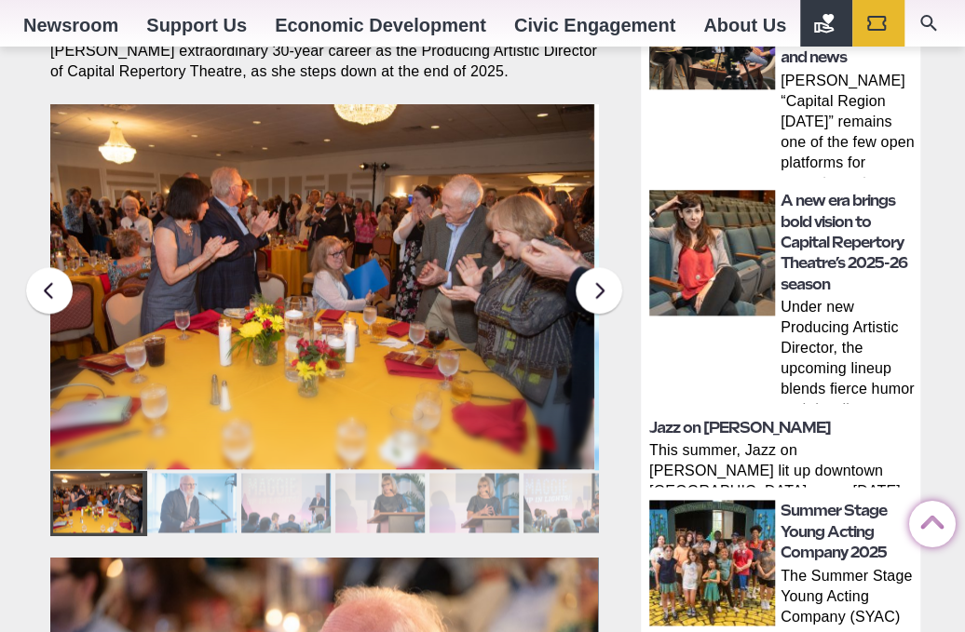
click at [195, 473] on div at bounding box center [191, 503] width 89 height 60
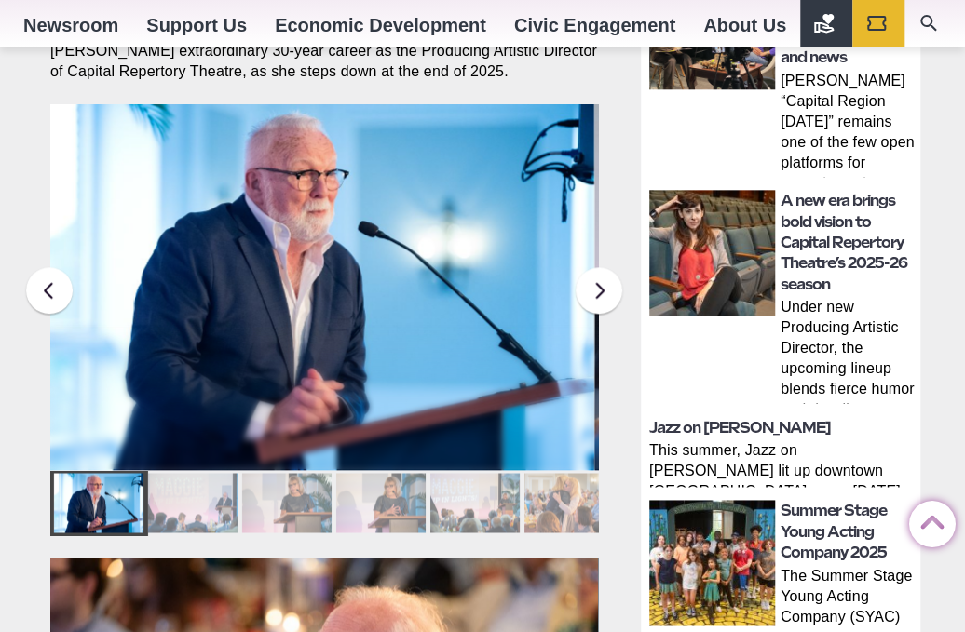
click at [195, 473] on div at bounding box center [191, 503] width 89 height 60
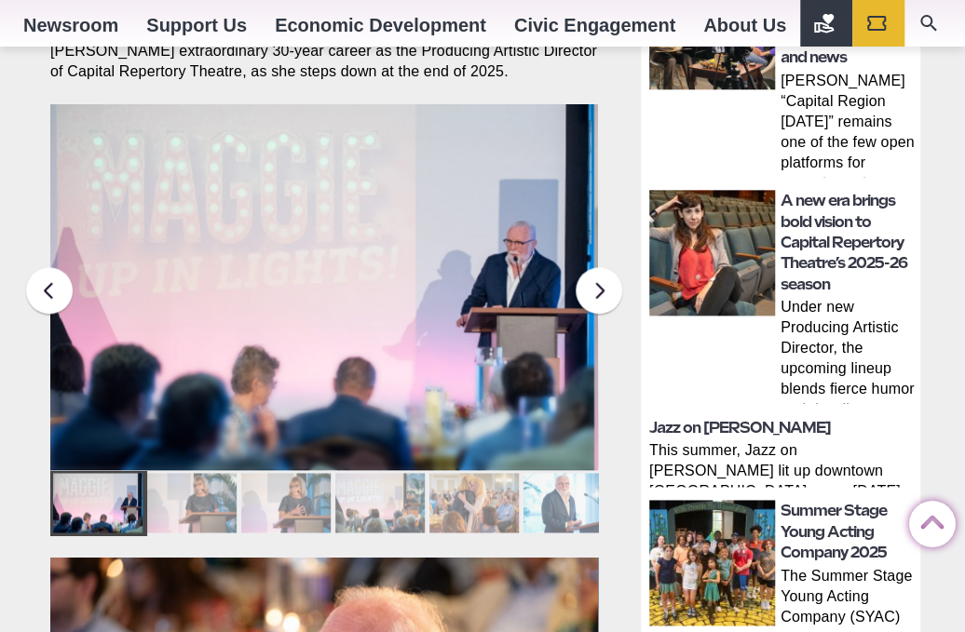
click at [195, 473] on div at bounding box center [191, 503] width 89 height 60
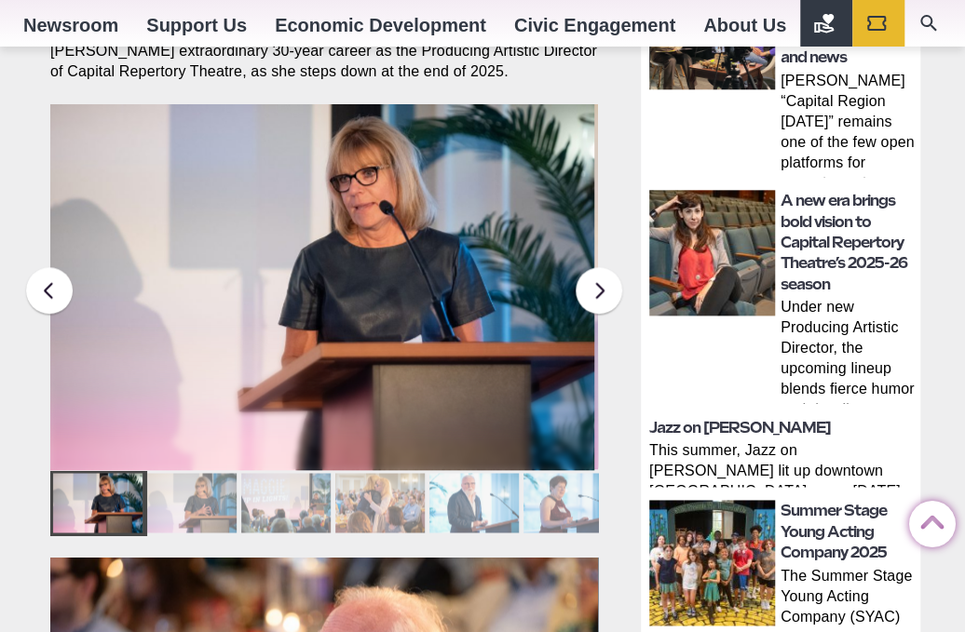
click at [197, 473] on div at bounding box center [191, 503] width 89 height 60
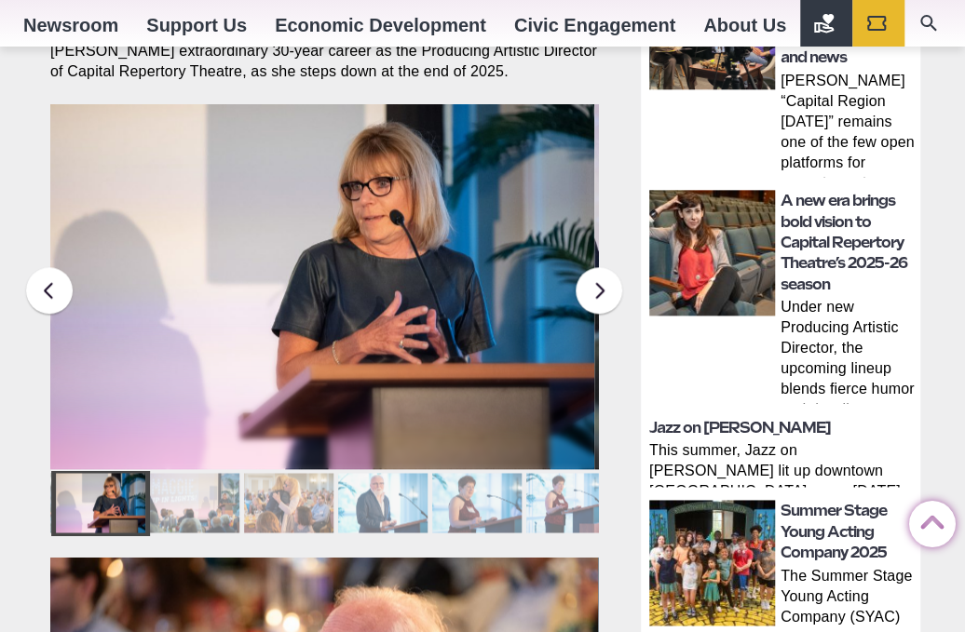
click at [197, 473] on div at bounding box center [194, 503] width 89 height 60
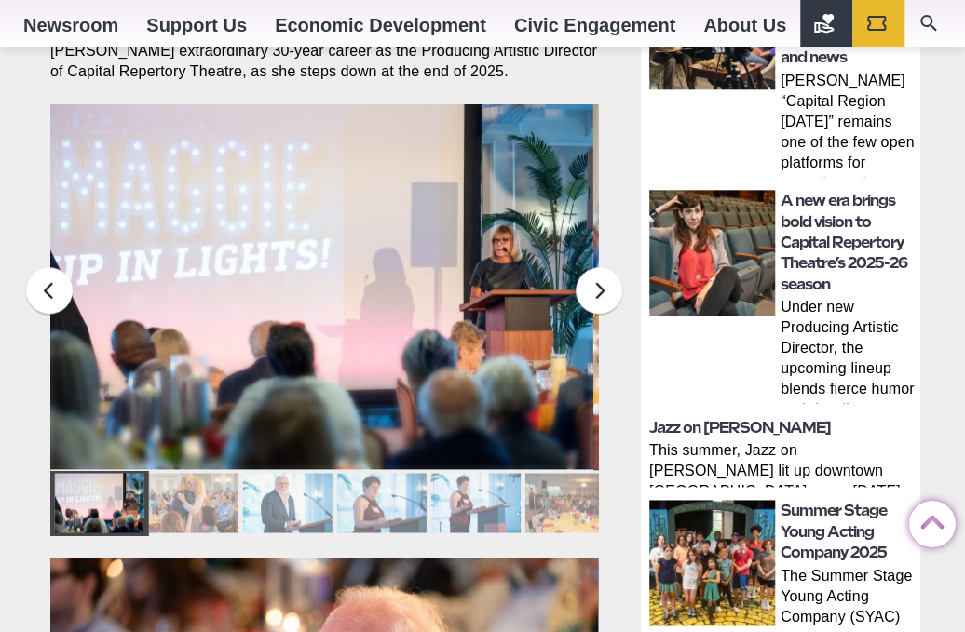
click at [197, 473] on div at bounding box center [192, 503] width 89 height 60
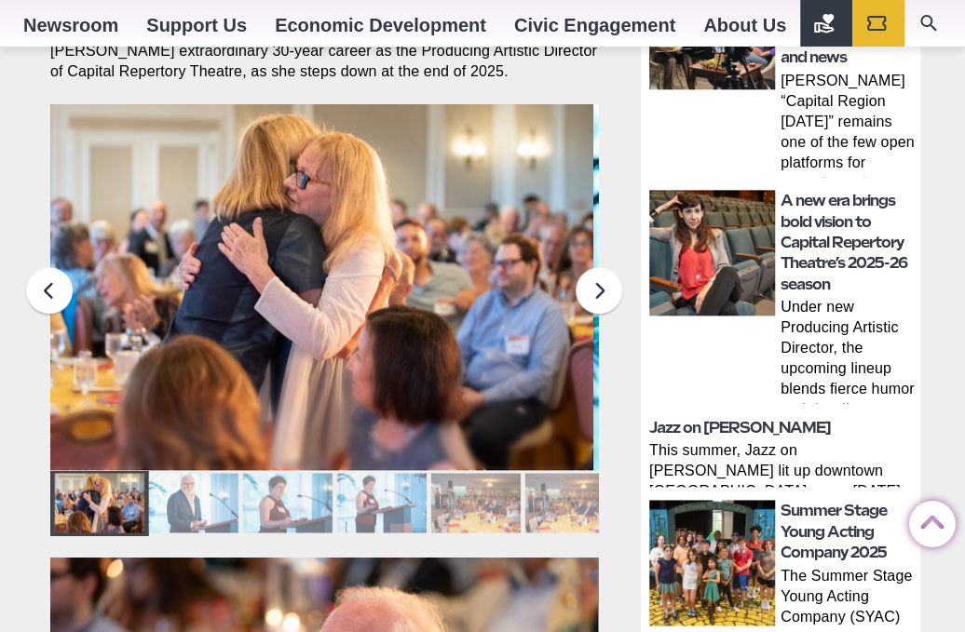
click at [197, 473] on div at bounding box center [192, 503] width 89 height 60
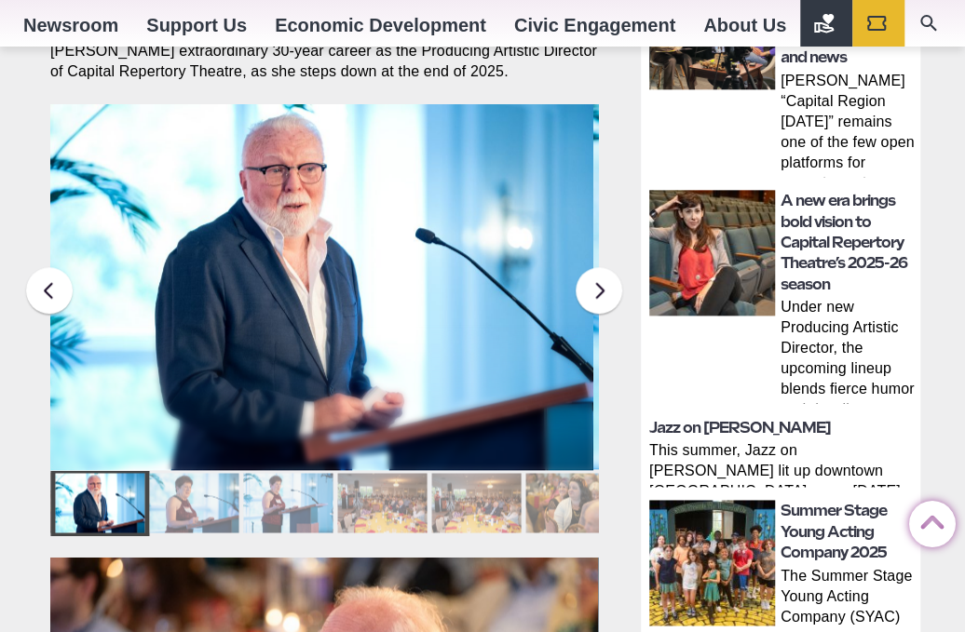
click at [197, 473] on div at bounding box center [193, 503] width 89 height 60
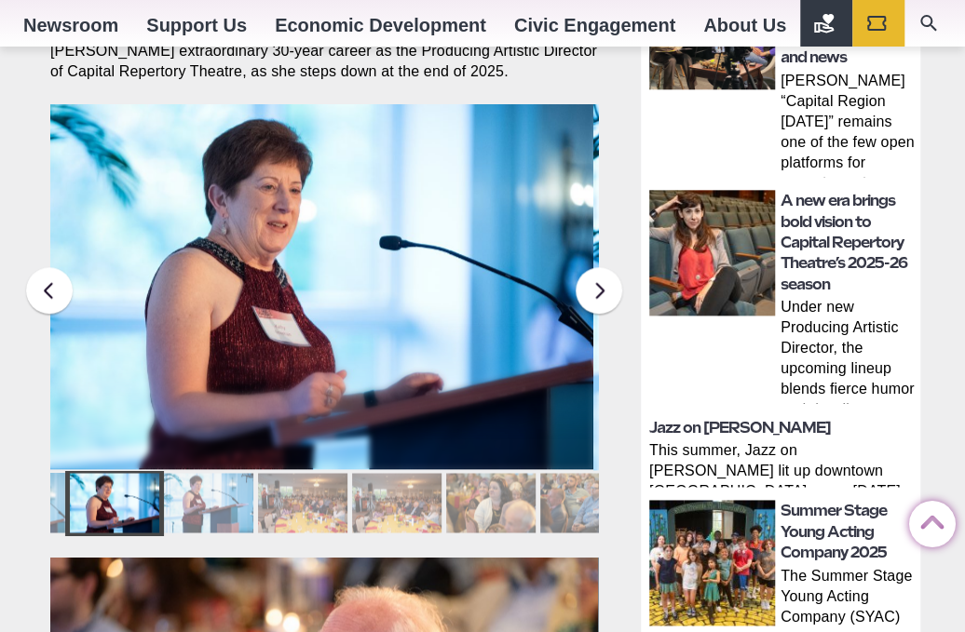
click at [197, 473] on div at bounding box center [207, 503] width 89 height 60
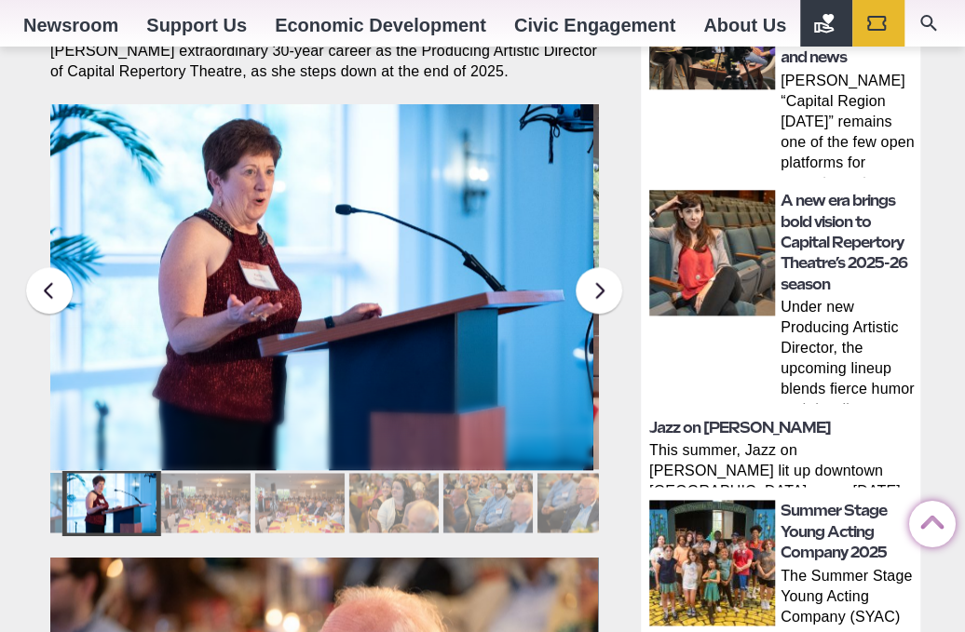
click at [197, 473] on div at bounding box center [204, 503] width 89 height 60
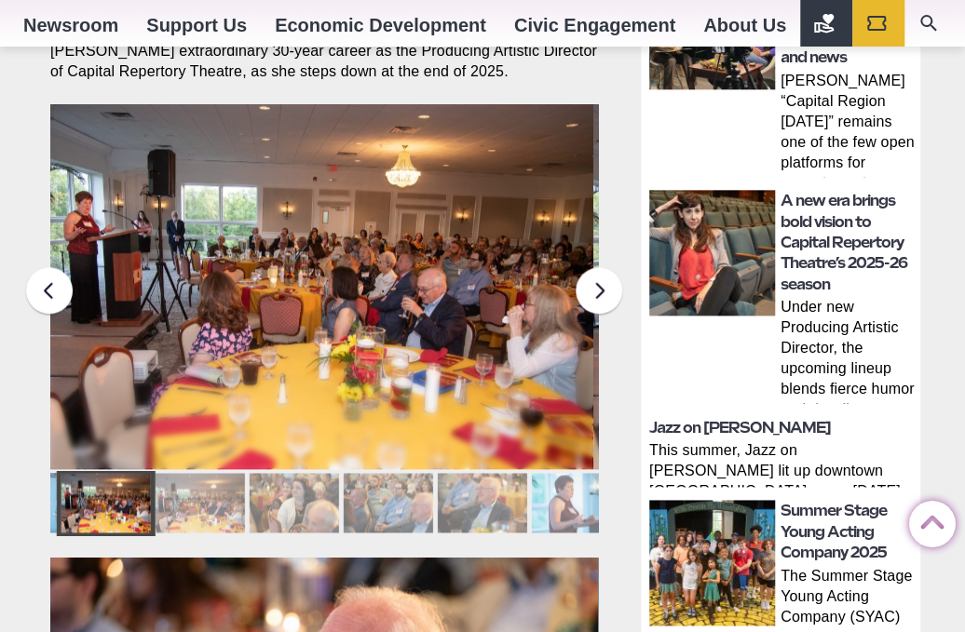
click at [197, 473] on div at bounding box center [199, 503] width 89 height 60
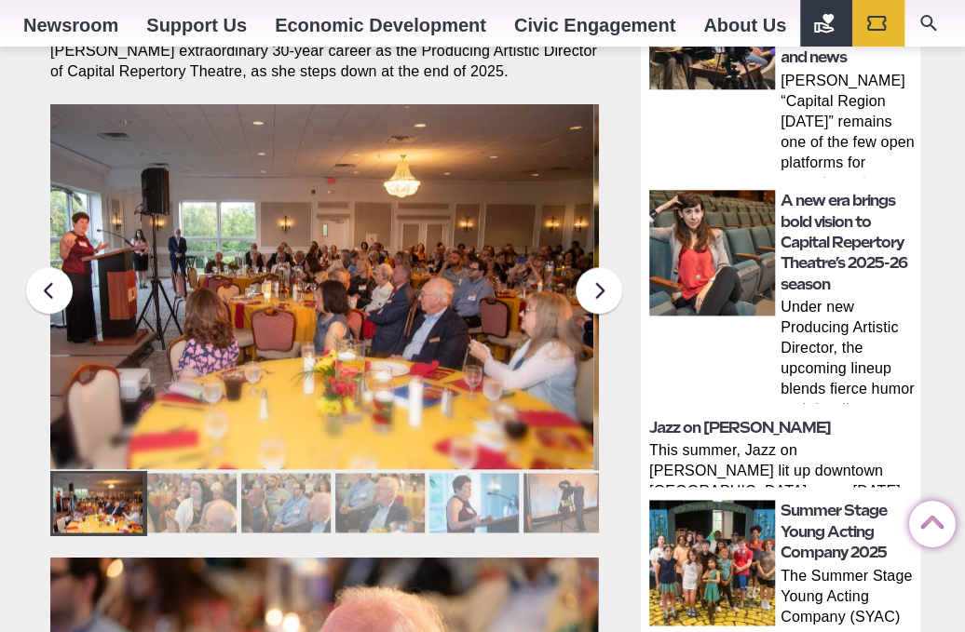
click at [196, 473] on div at bounding box center [191, 503] width 89 height 60
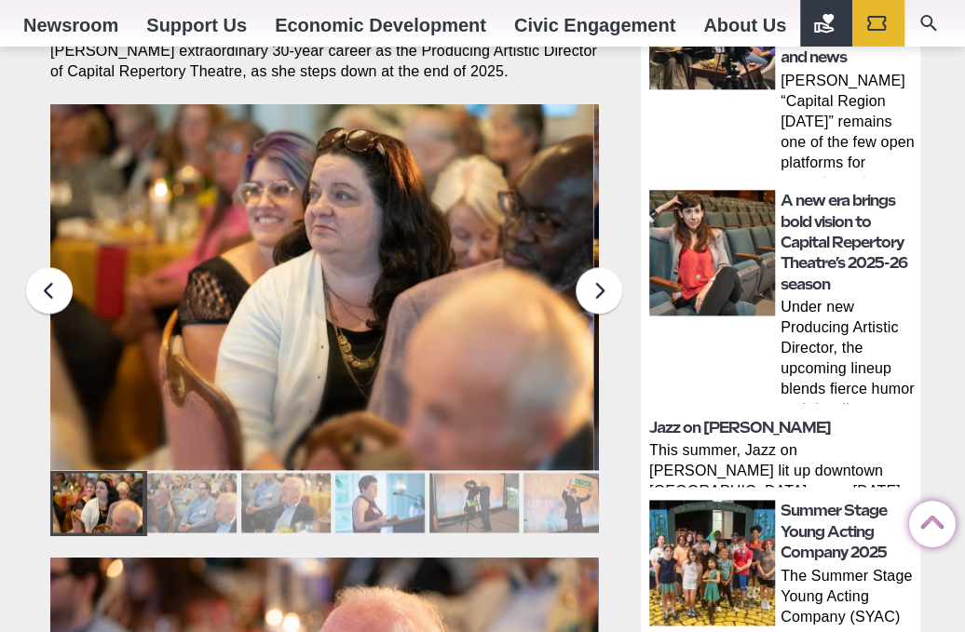
click at [196, 473] on div at bounding box center [191, 503] width 89 height 60
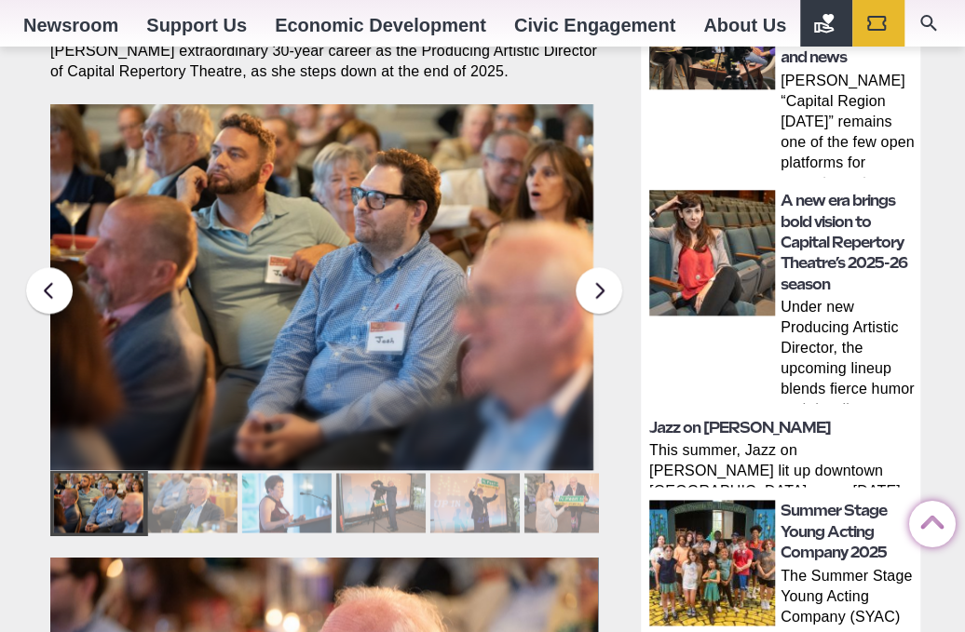
click at [196, 473] on div at bounding box center [191, 503] width 89 height 60
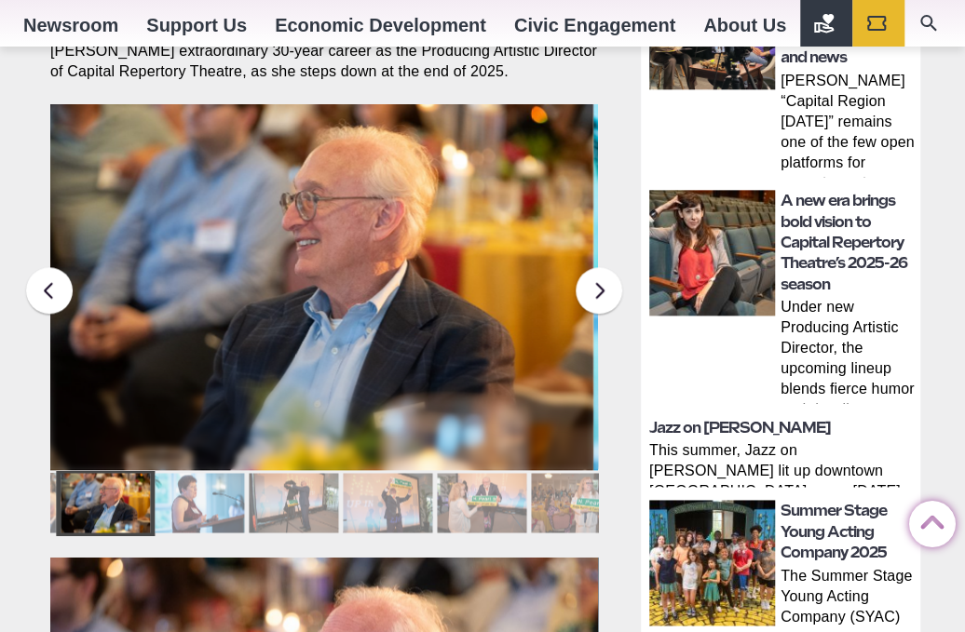
click at [196, 473] on div at bounding box center [199, 503] width 89 height 60
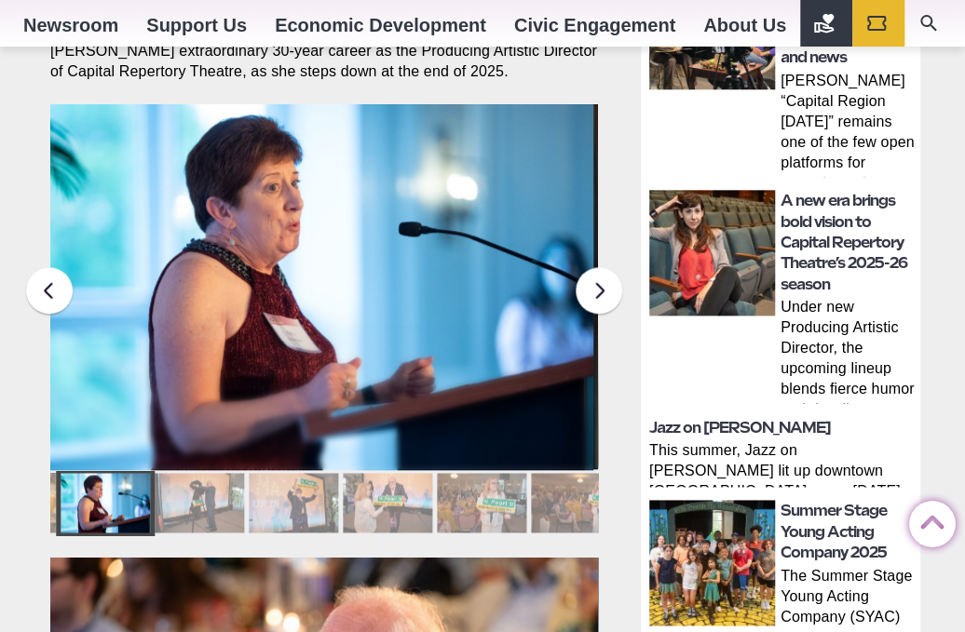
click at [196, 473] on div at bounding box center [199, 503] width 89 height 60
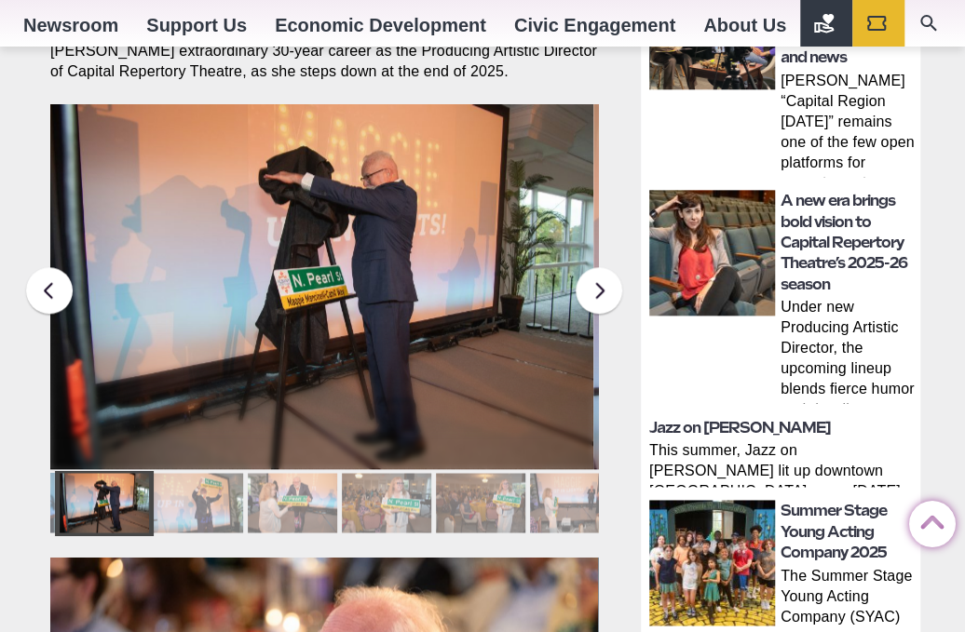
click at [196, 473] on div at bounding box center [197, 503] width 89 height 60
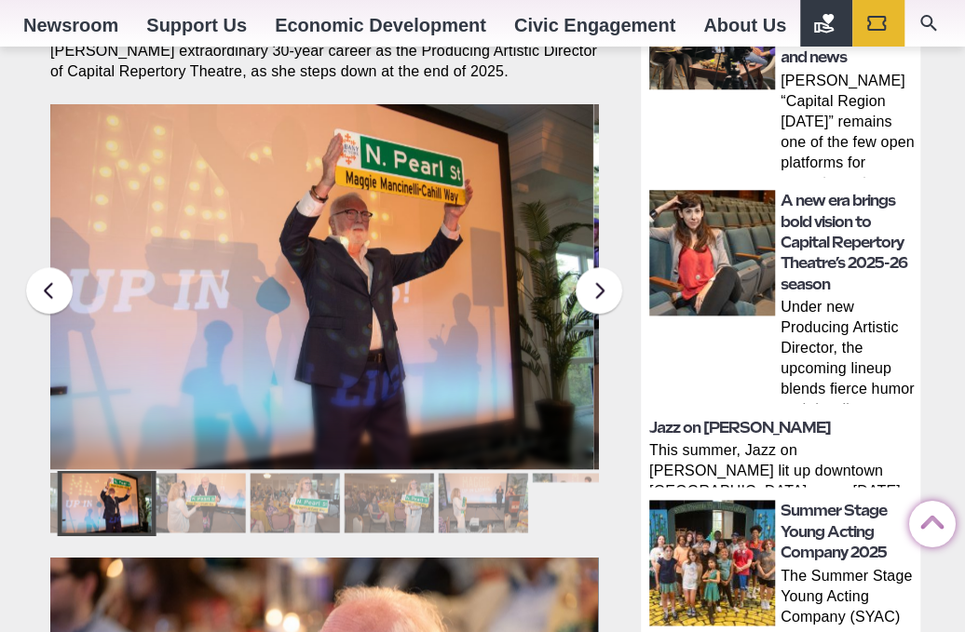
click at [196, 473] on div at bounding box center [200, 503] width 89 height 60
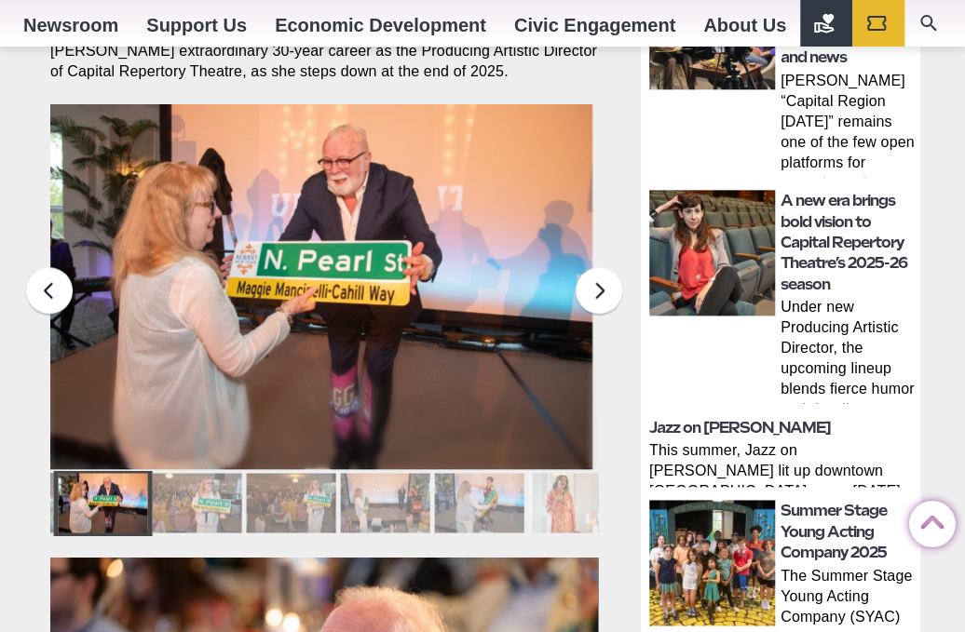
click at [196, 473] on div at bounding box center [196, 503] width 89 height 60
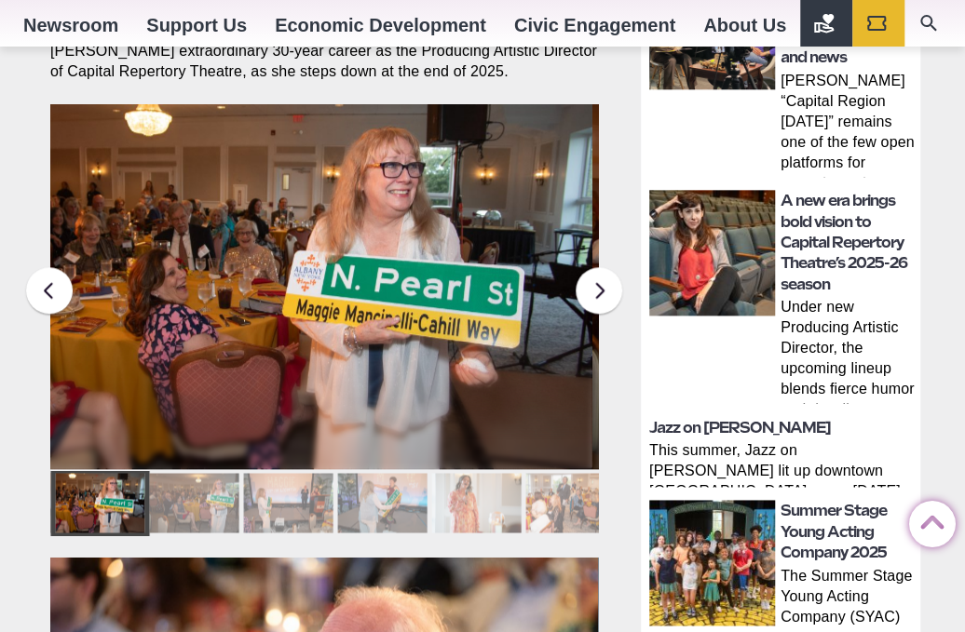
click at [196, 473] on div at bounding box center [193, 503] width 89 height 60
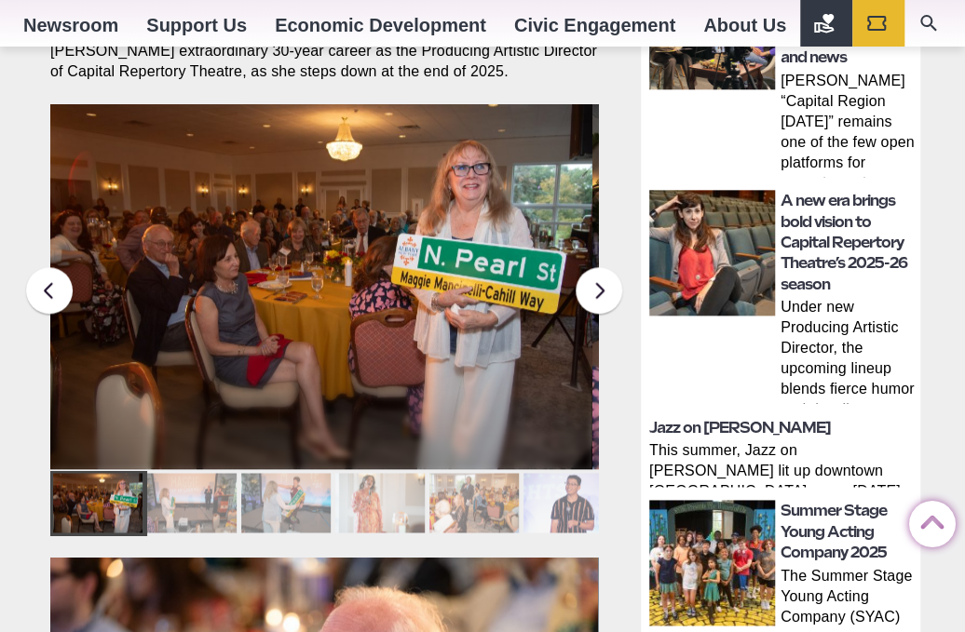
click at [196, 473] on div at bounding box center [191, 503] width 89 height 60
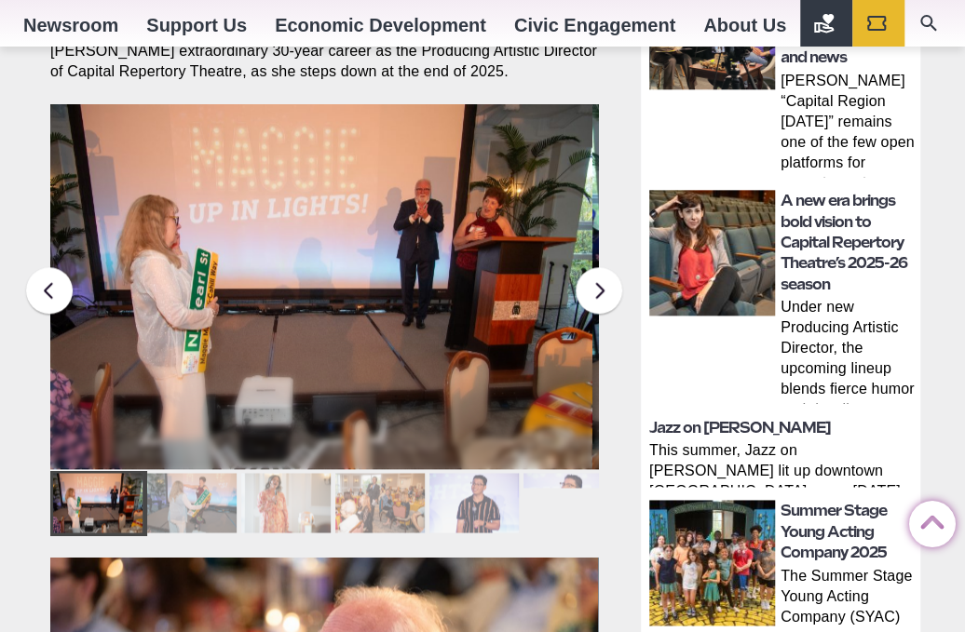
click at [196, 473] on div at bounding box center [191, 503] width 89 height 60
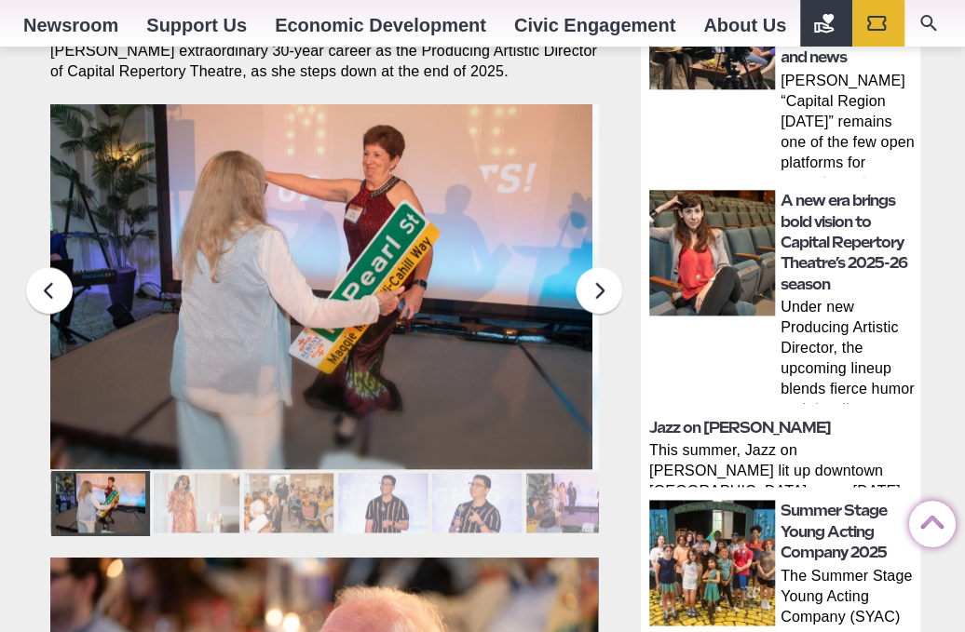
click at [196, 473] on div at bounding box center [194, 503] width 89 height 60
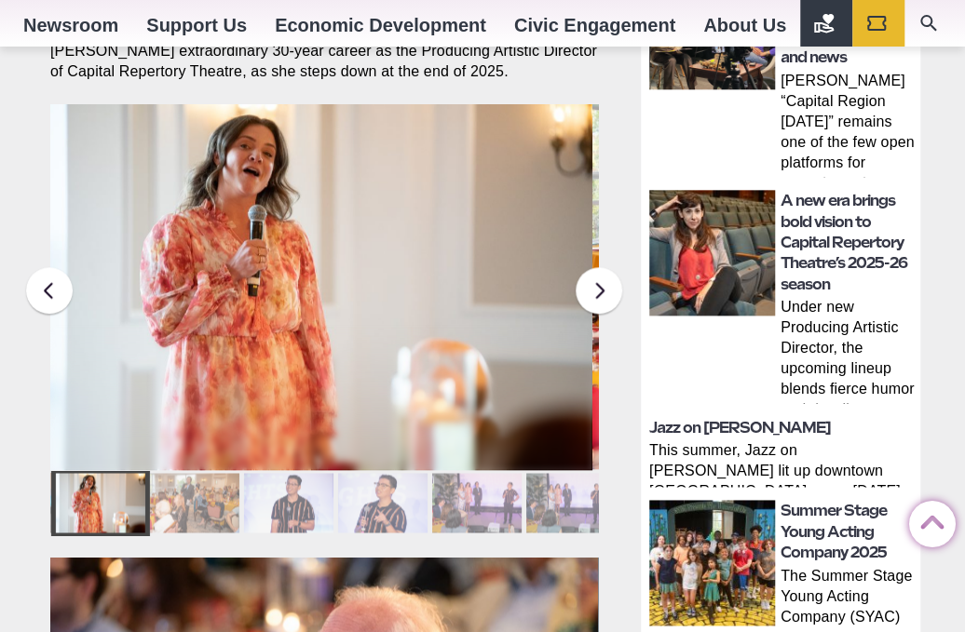
click at [196, 473] on div at bounding box center [193, 503] width 89 height 60
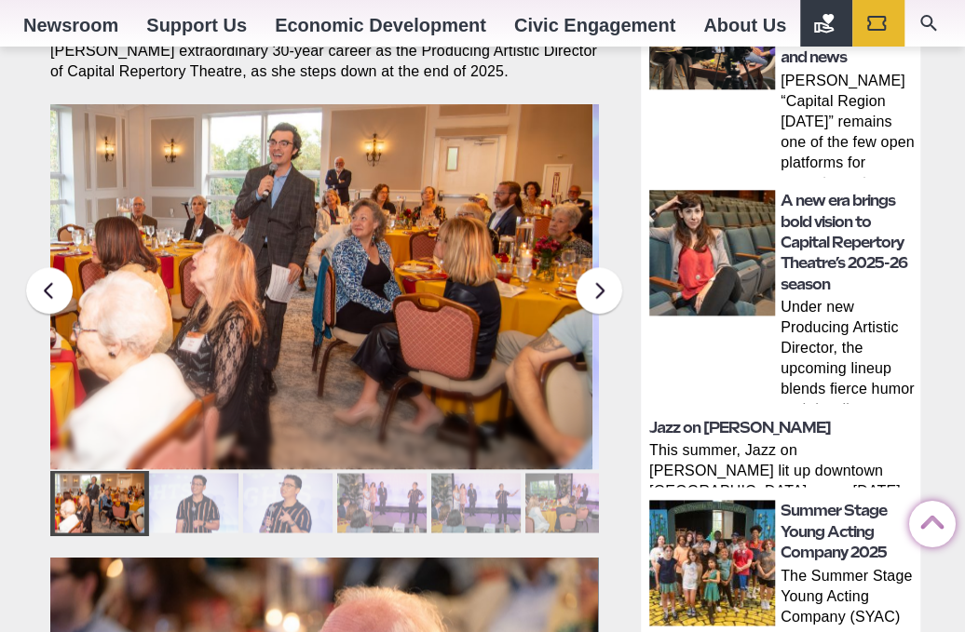
click at [196, 473] on div at bounding box center [192, 503] width 89 height 60
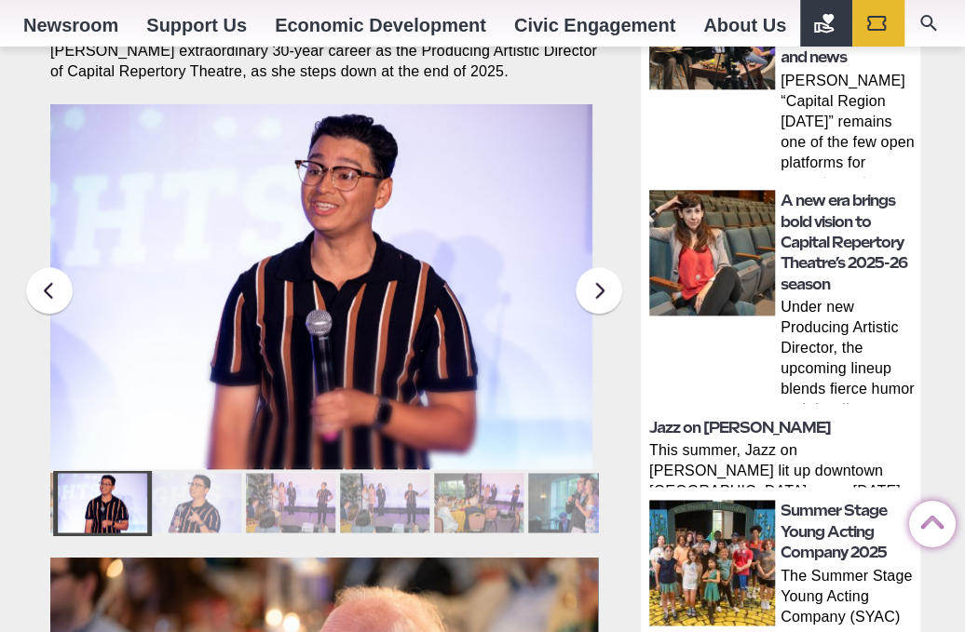
click at [196, 473] on div at bounding box center [196, 503] width 89 height 60
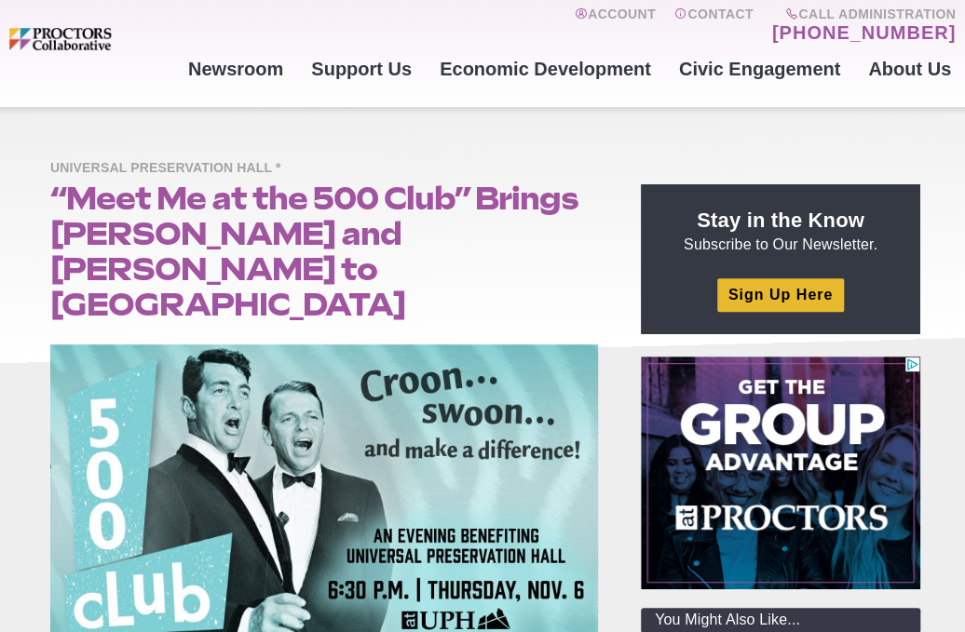
scroll to position [71, 0]
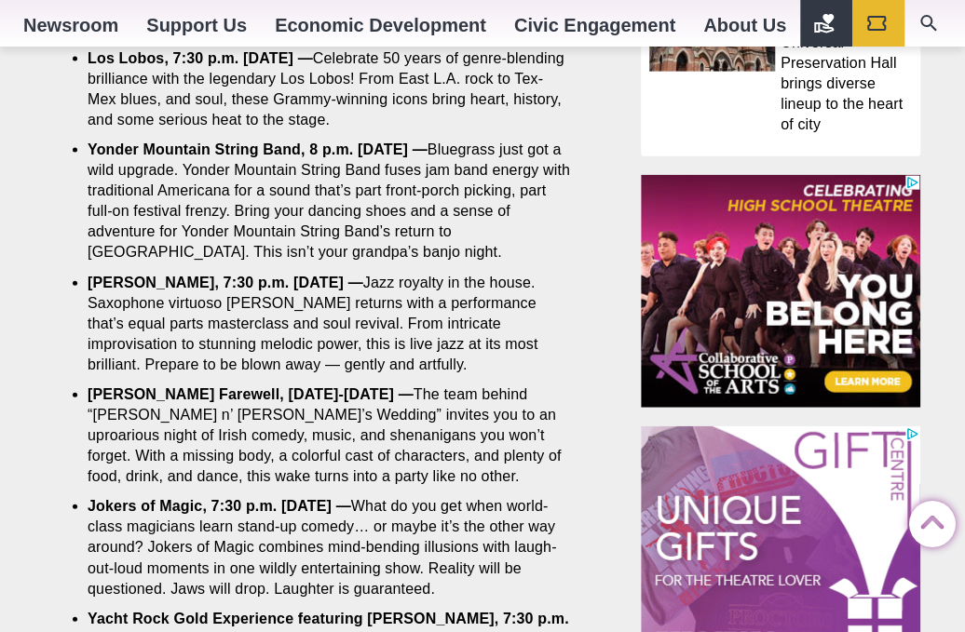
scroll to position [1527, 0]
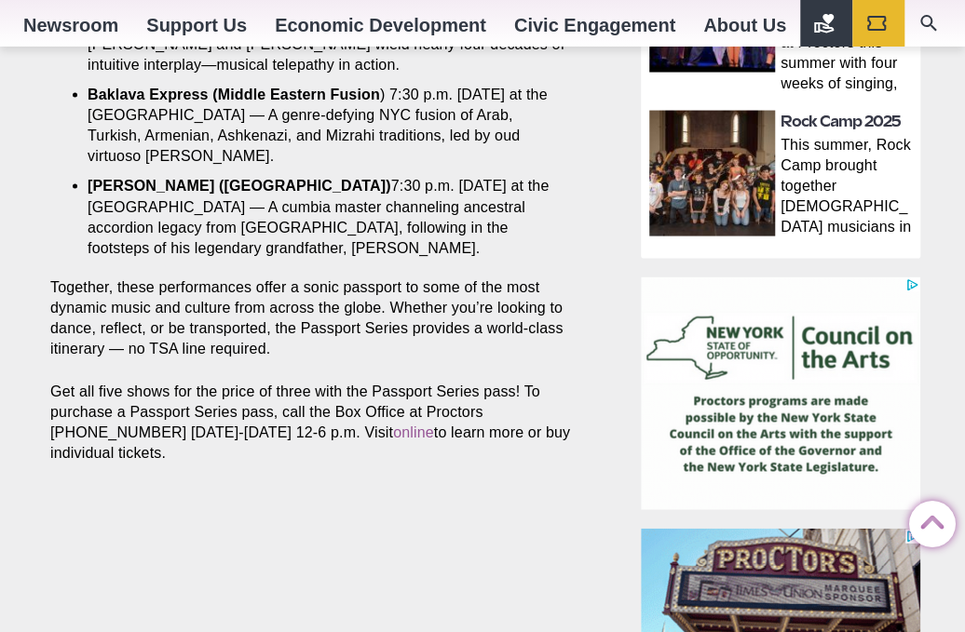
scroll to position [1446, 0]
